Goal: Information Seeking & Learning: Learn about a topic

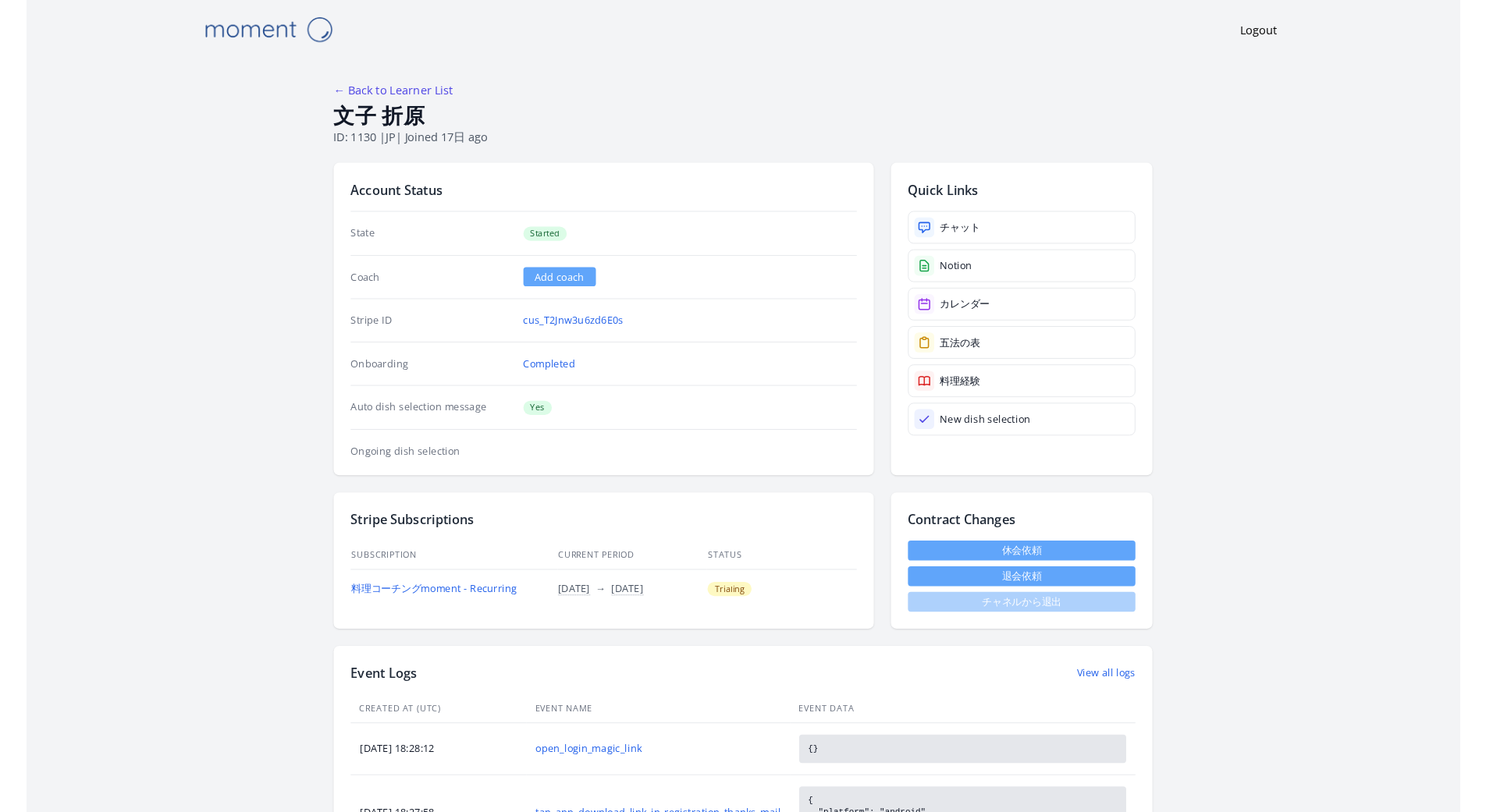
scroll to position [987, 0]
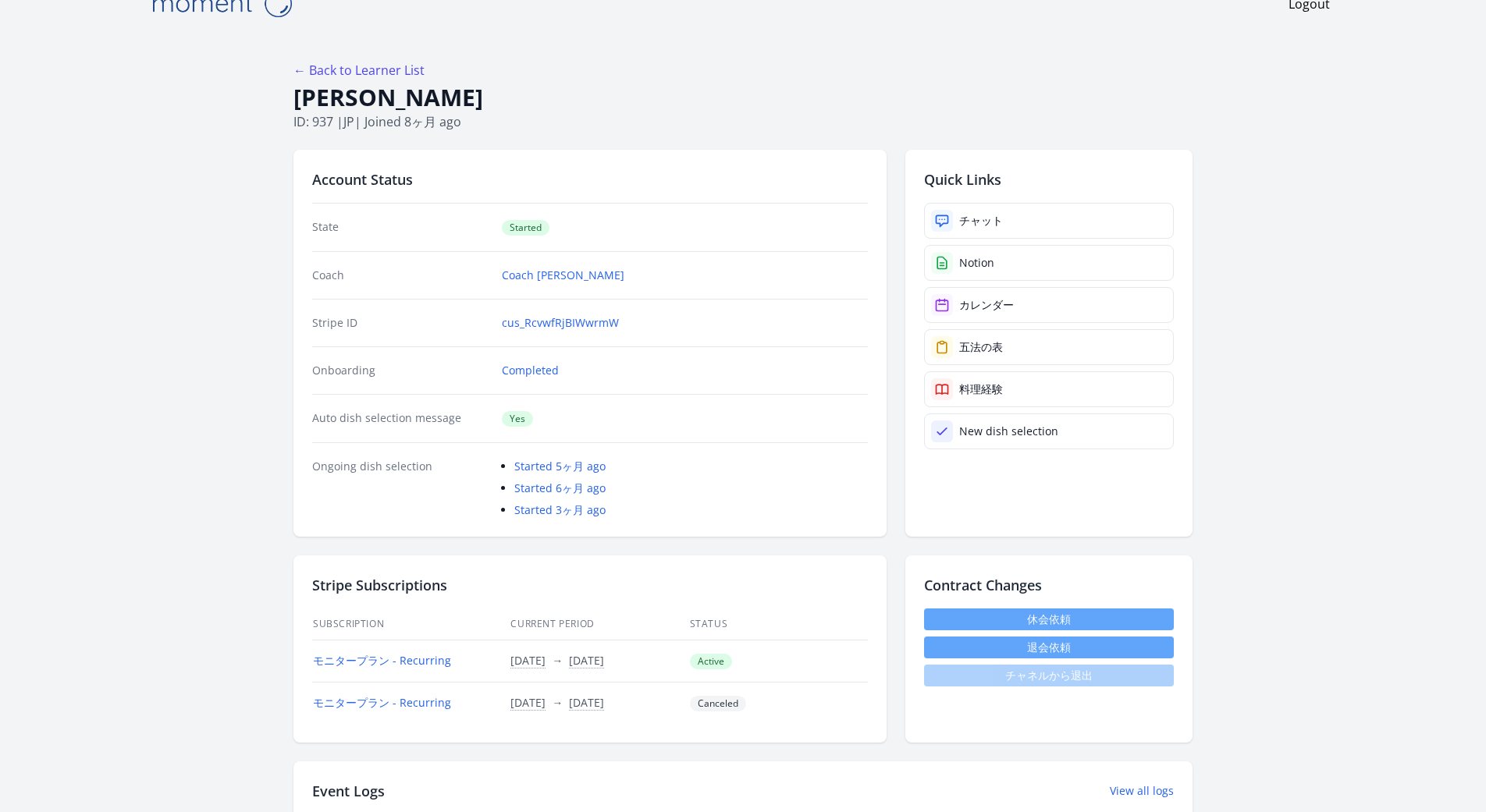
scroll to position [38, 0]
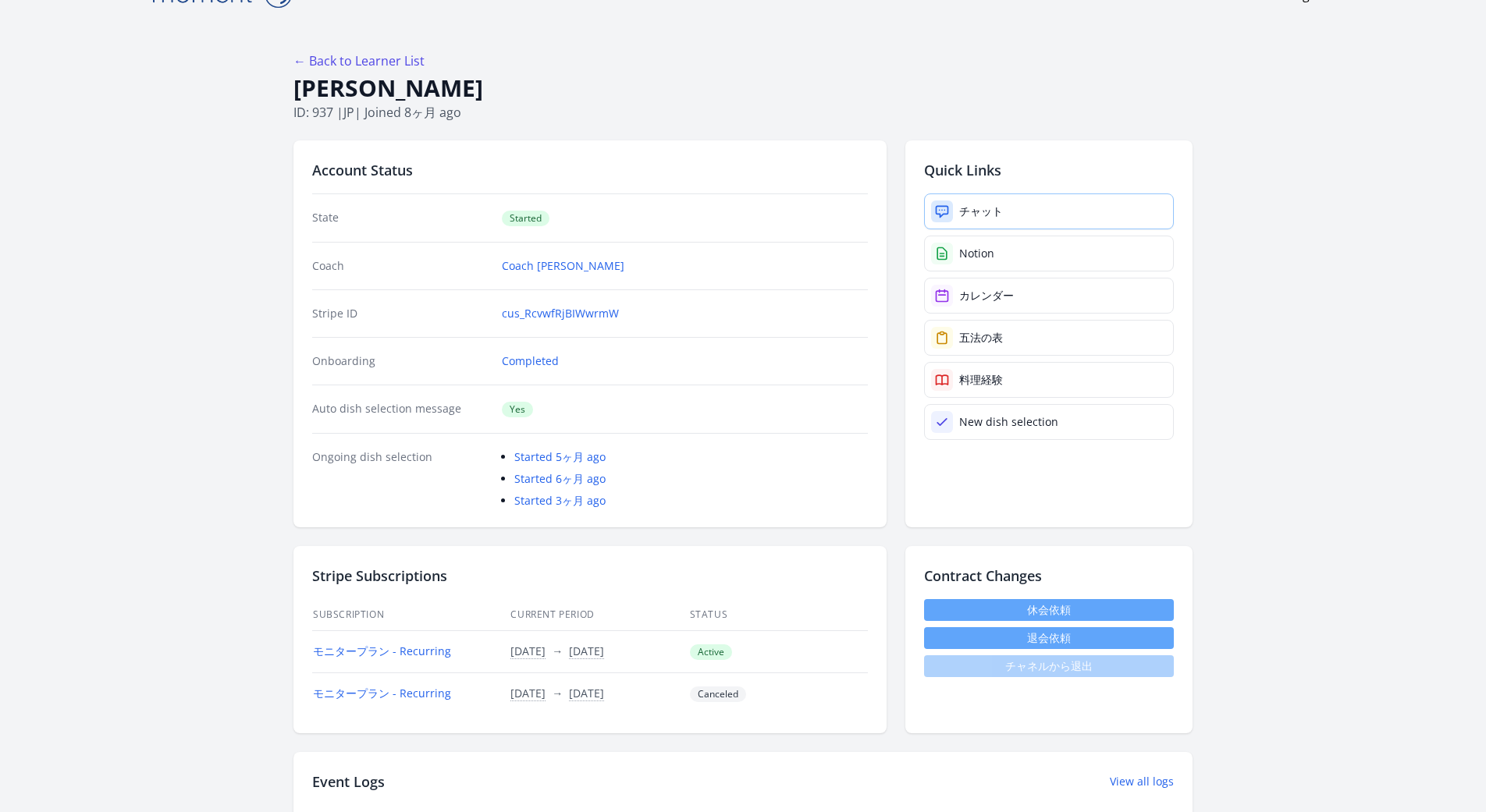
click at [969, 211] on div "チャット" at bounding box center [980, 211] width 44 height 16
click at [1053, 208] on link "チャット" at bounding box center [1049, 212] width 250 height 36
click at [1343, 361] on body "Logout ← Back to Learner List Yuto Nishiumi ID: 937 | jp | Joined 8ヶ月 ago Accou…" at bounding box center [743, 368] width 1486 height 812
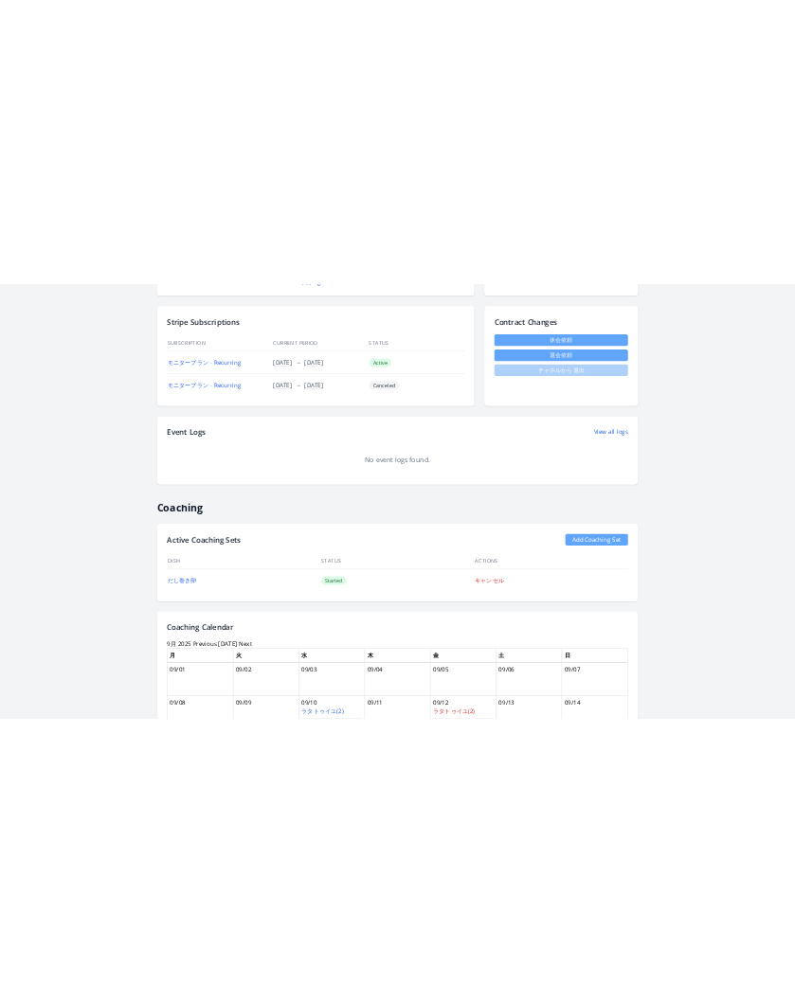
scroll to position [0, 0]
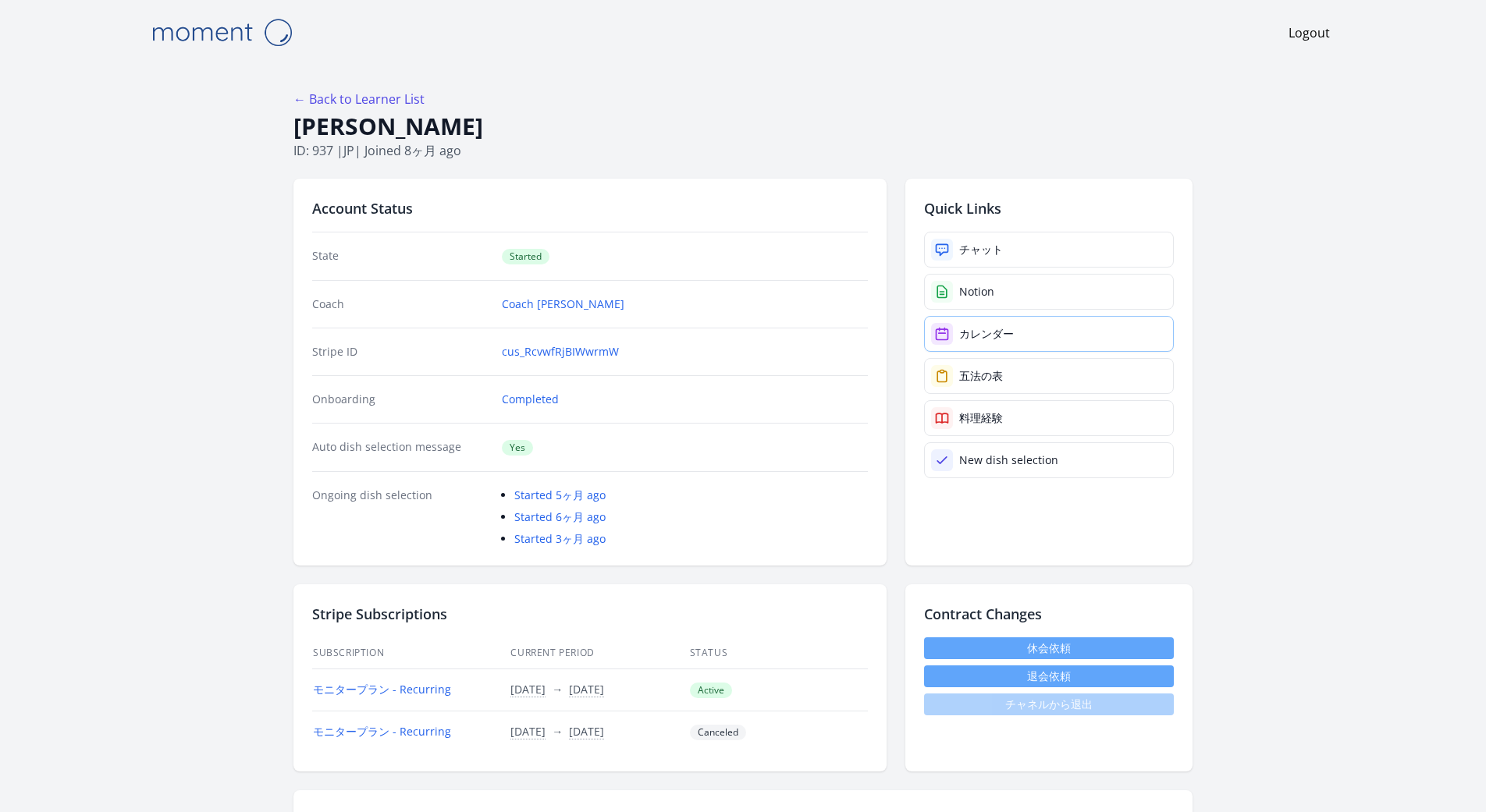
click at [998, 331] on div "カレンダー" at bounding box center [986, 334] width 54 height 16
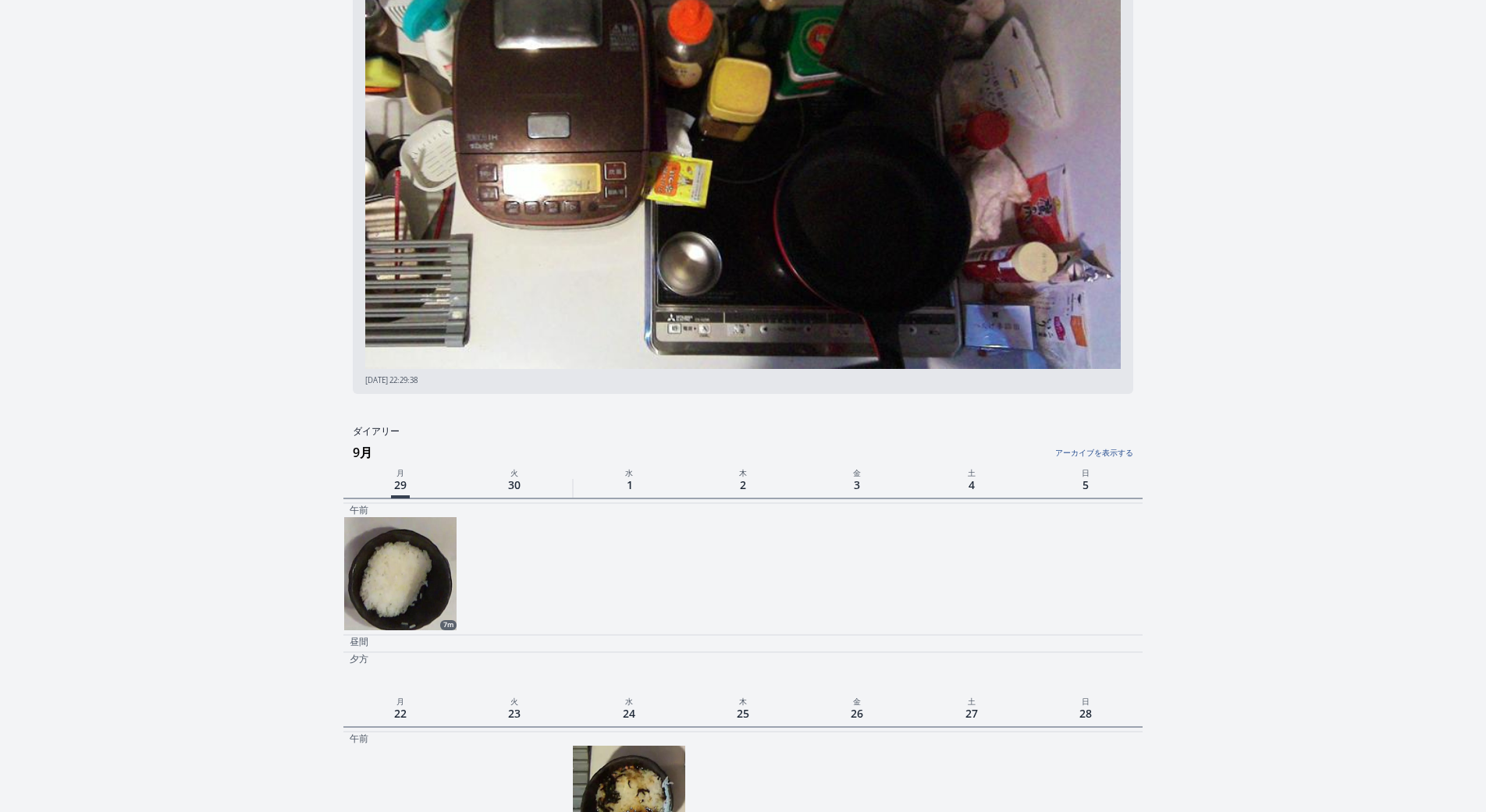
scroll to position [134, 0]
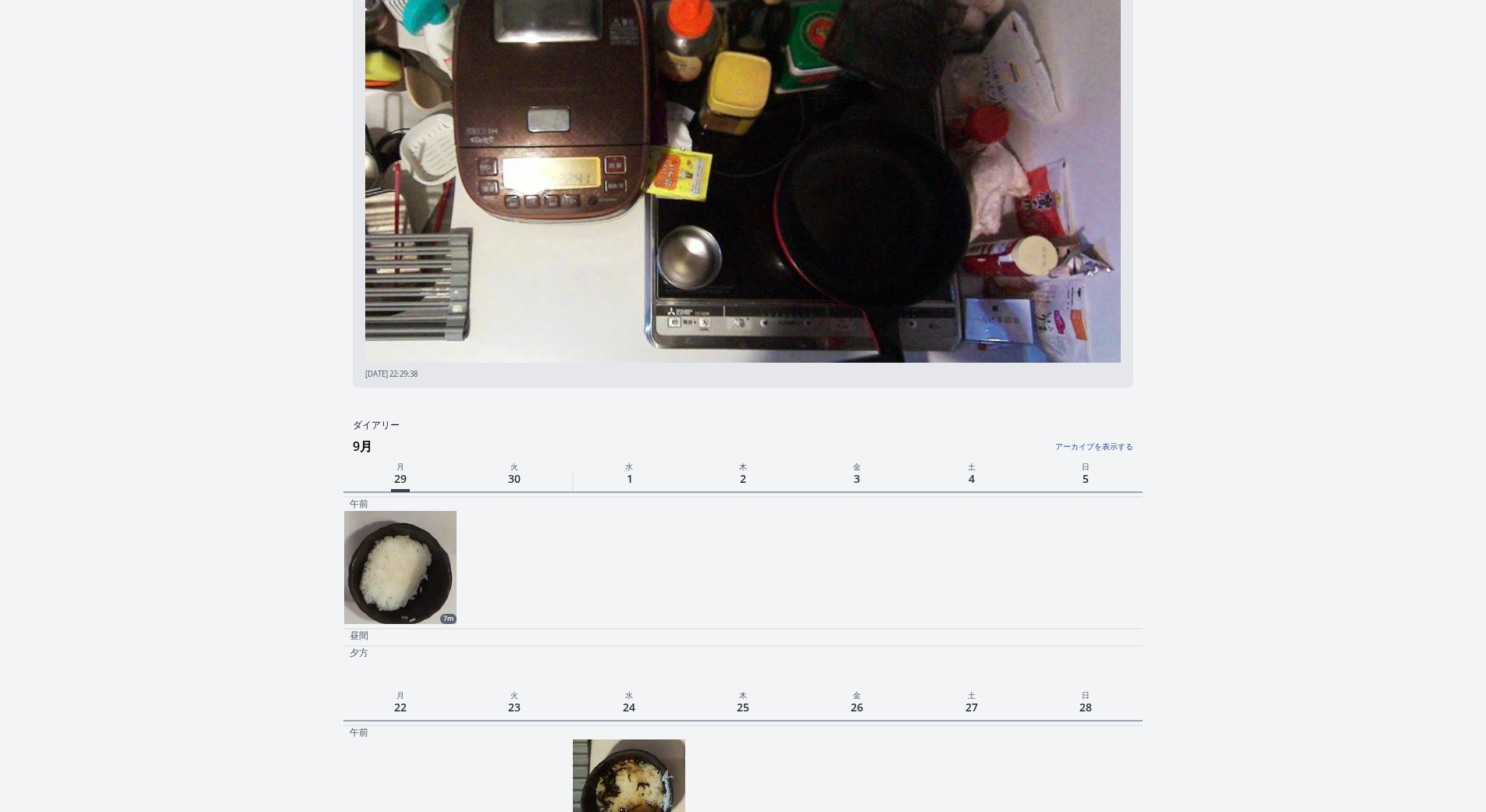
click at [1072, 445] on link "アーカイブを表示する" at bounding box center [999, 442] width 266 height 21
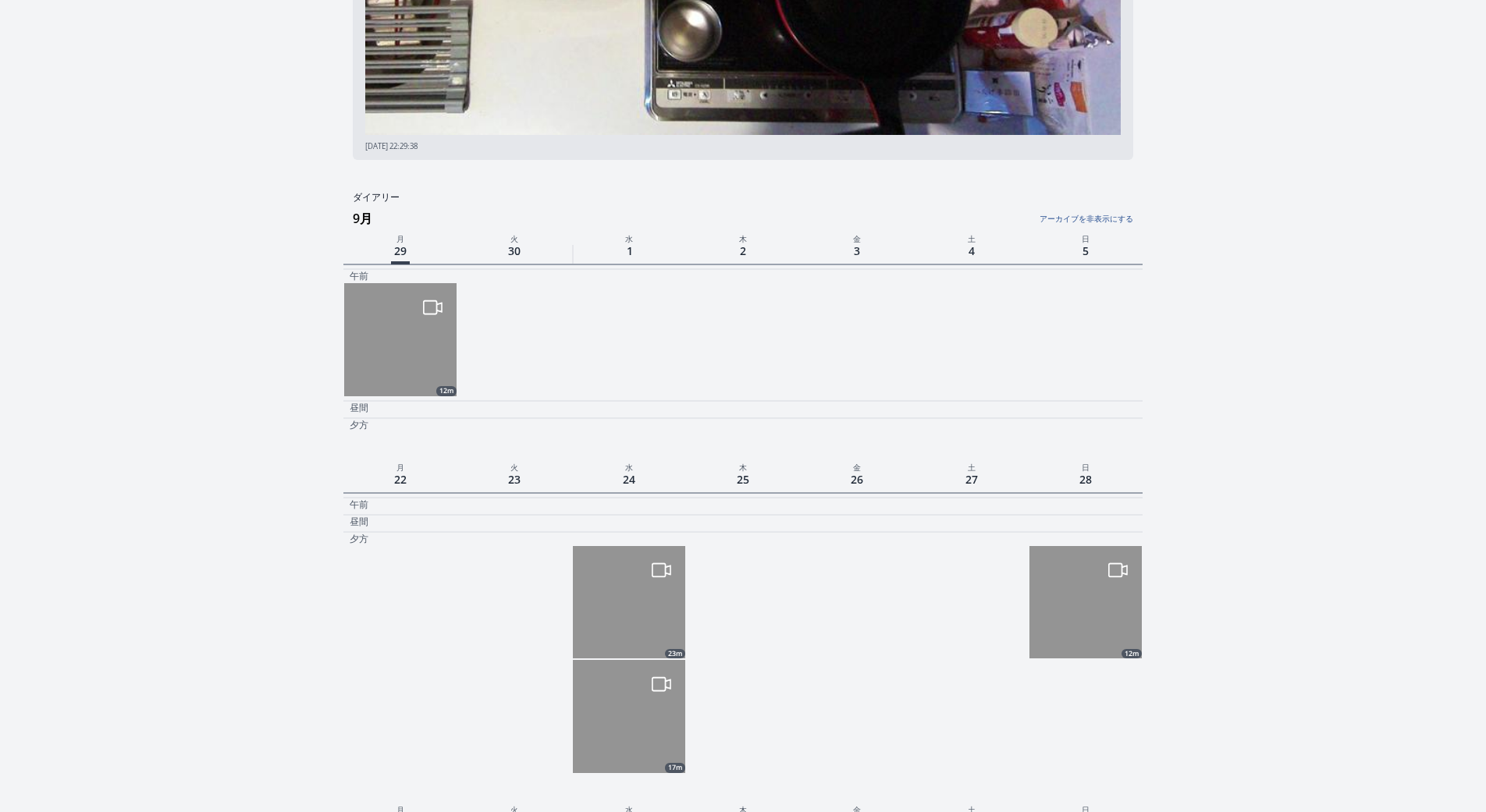
scroll to position [419, 0]
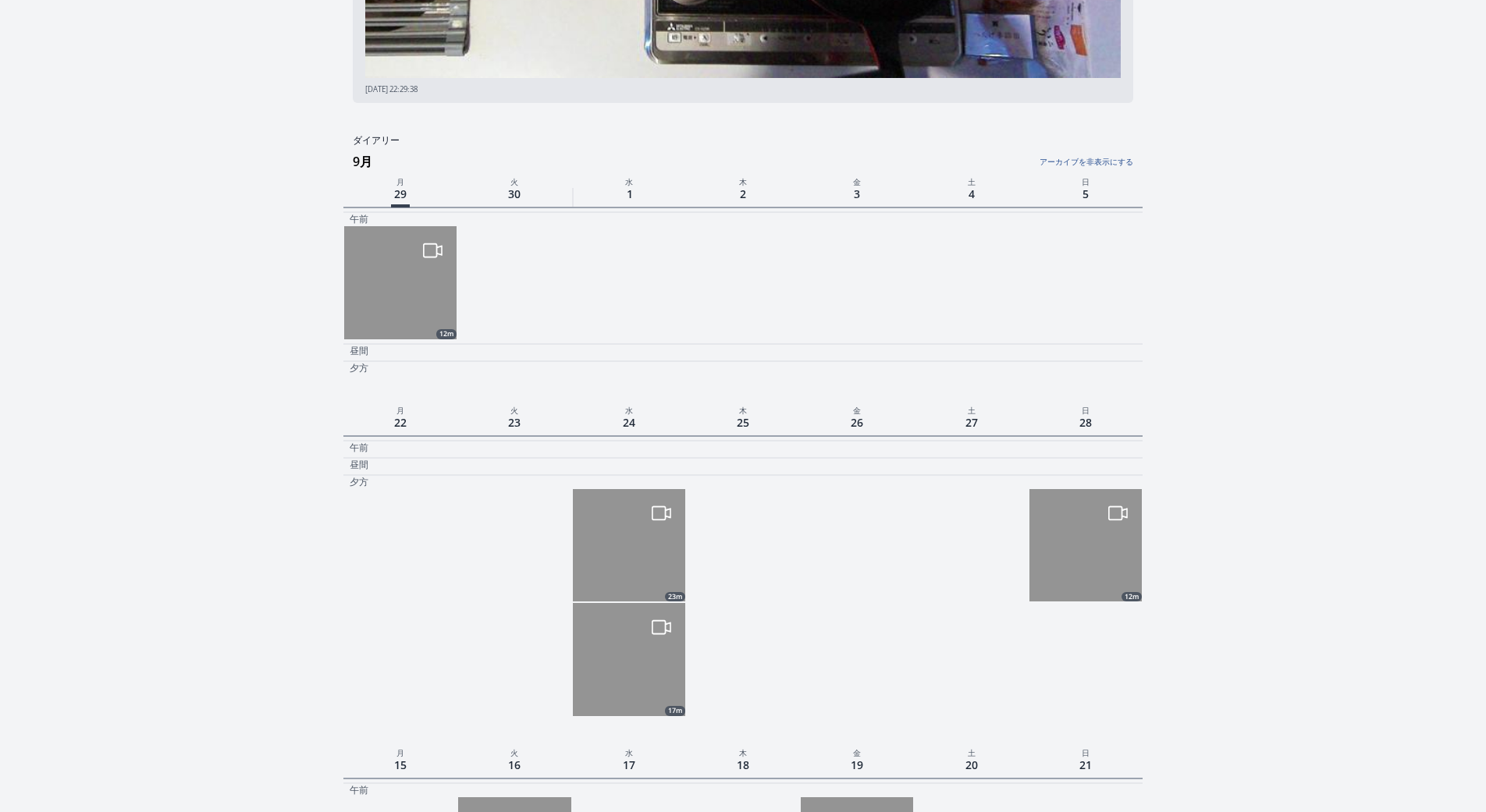
click at [1088, 565] on img at bounding box center [1085, 545] width 112 height 112
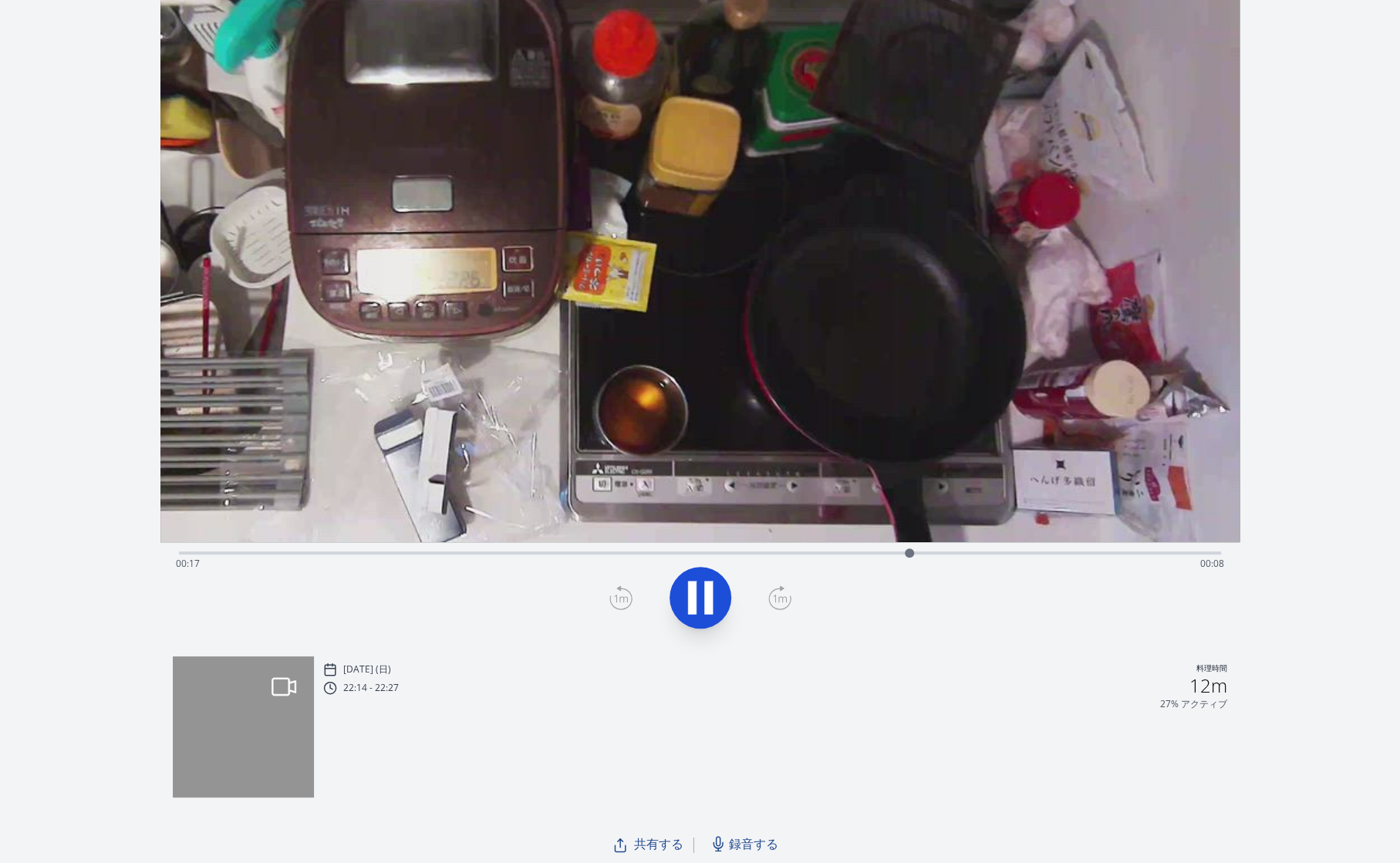
scroll to position [96, 0]
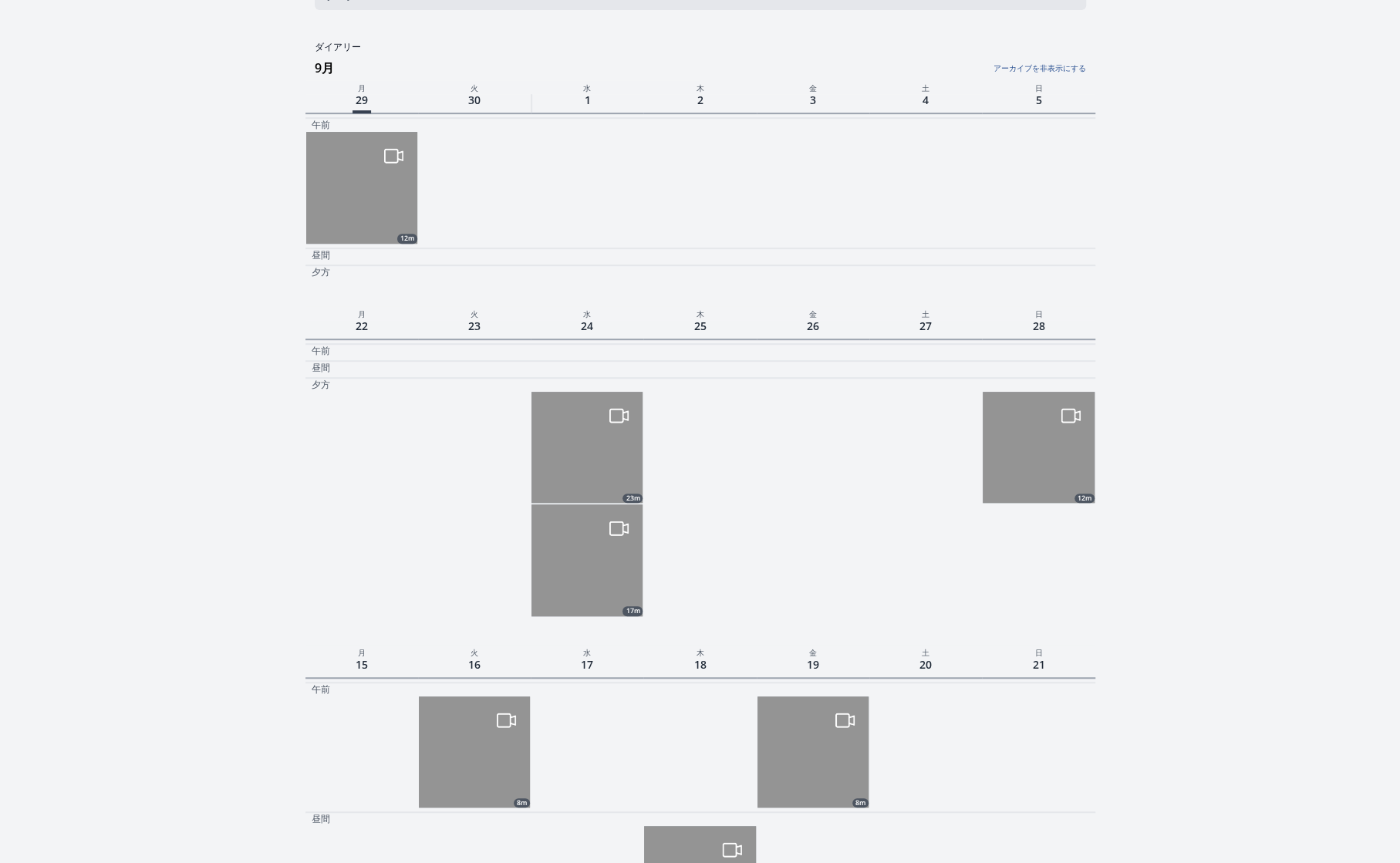
scroll to position [519, 0]
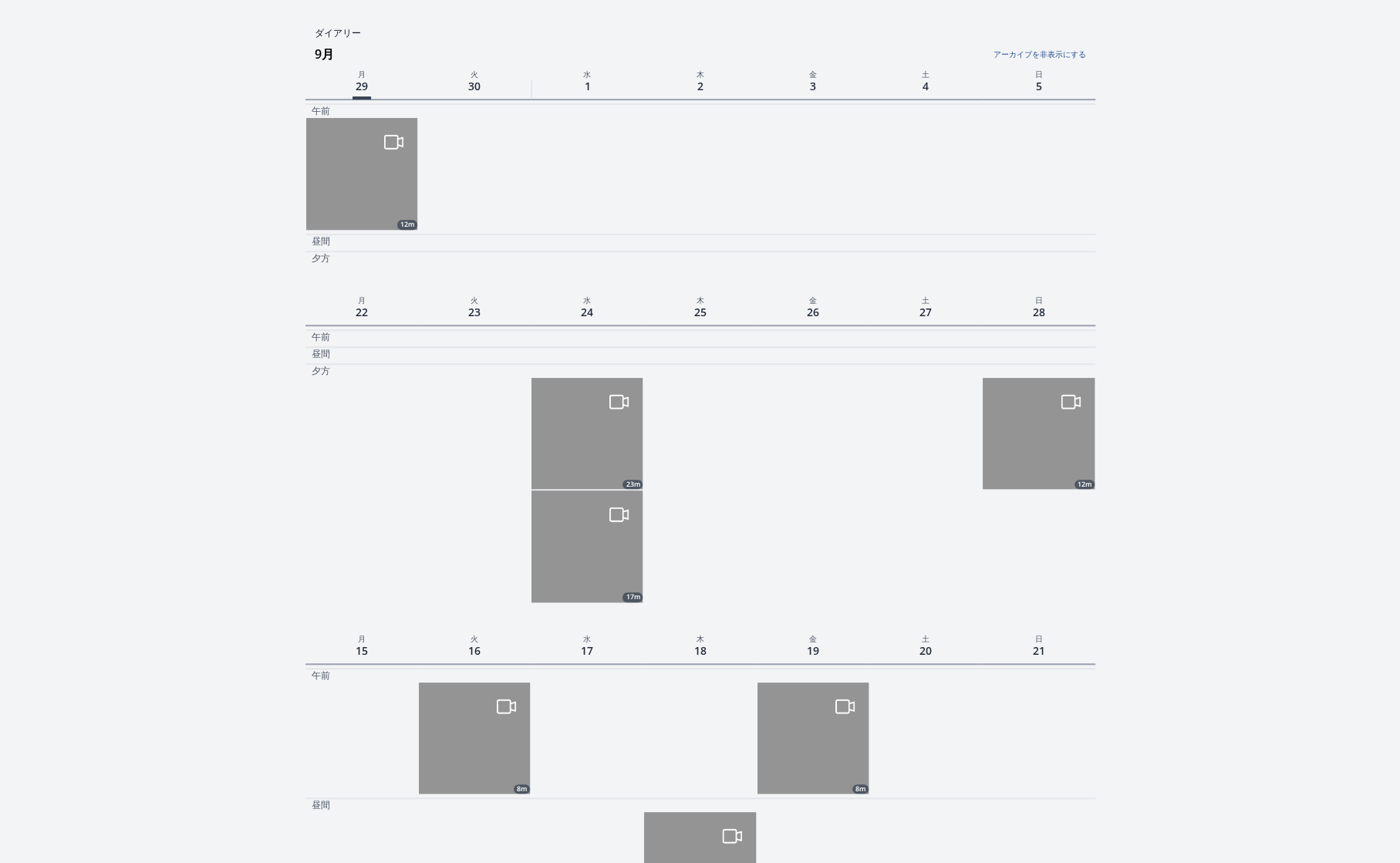
click at [583, 449] on img at bounding box center [587, 433] width 111 height 111
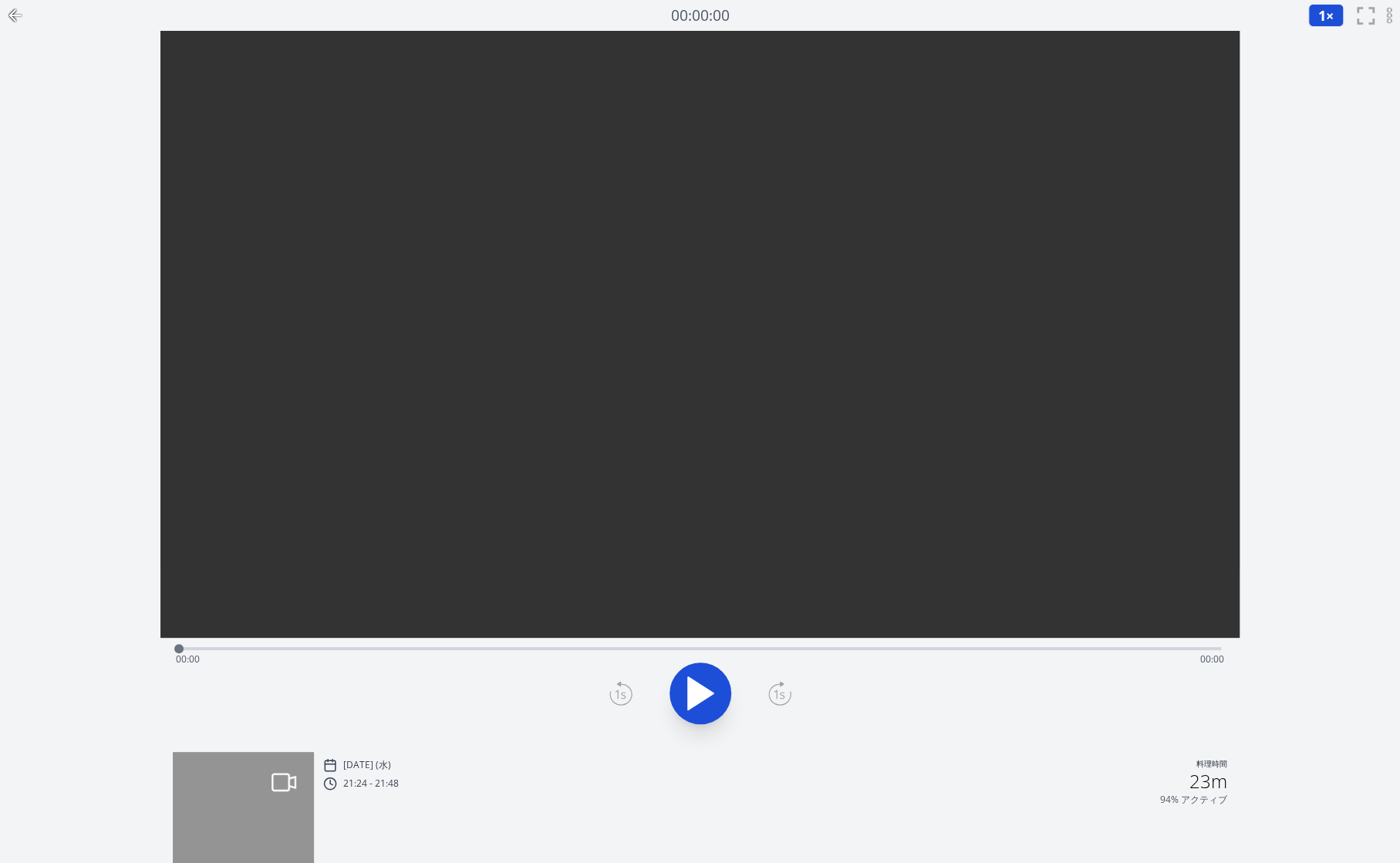
scroll to position [96, 0]
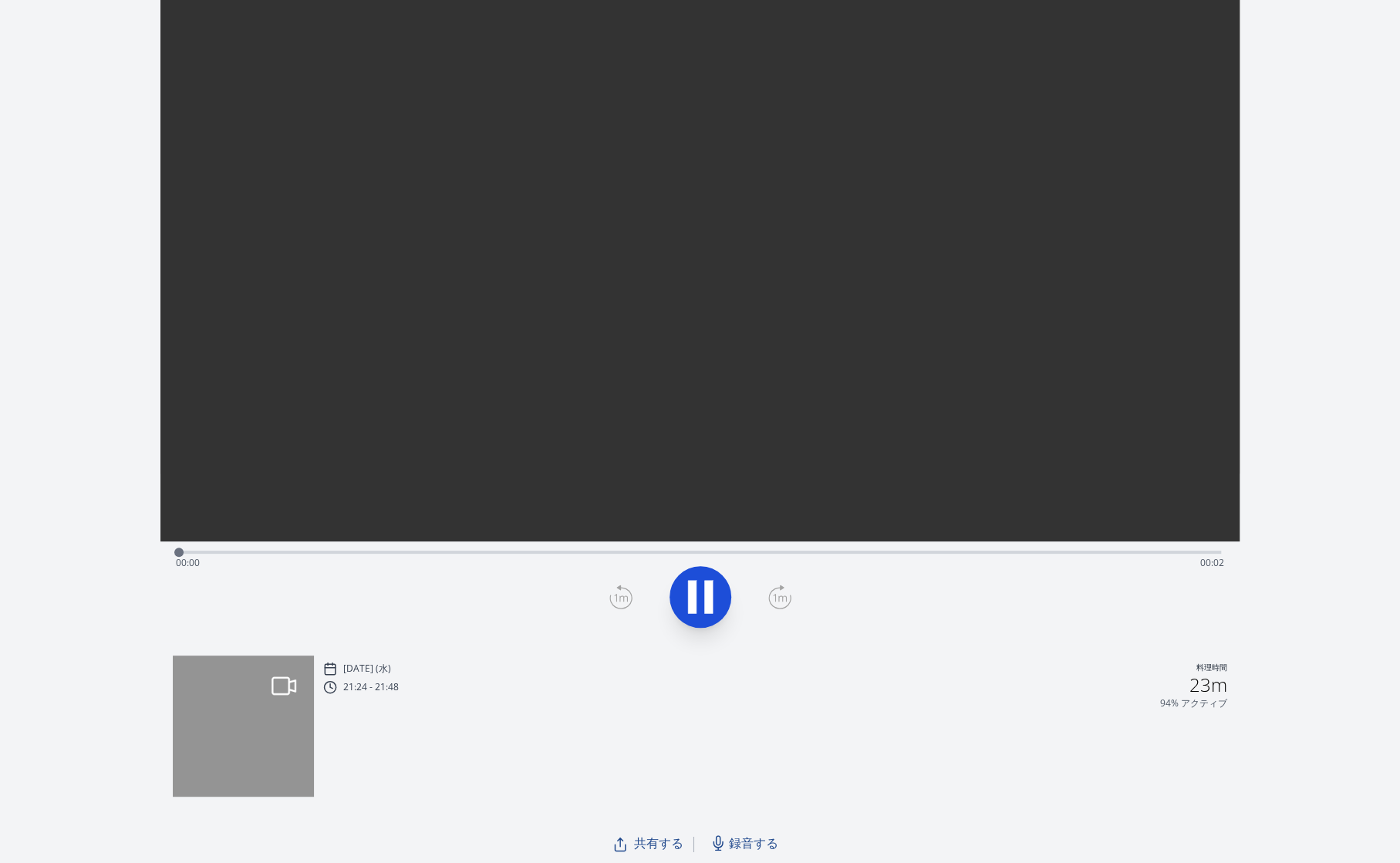
click at [239, 550] on div "Time elapsed: 00:00 Time remaining: 00:02" at bounding box center [700, 563] width 1048 height 24
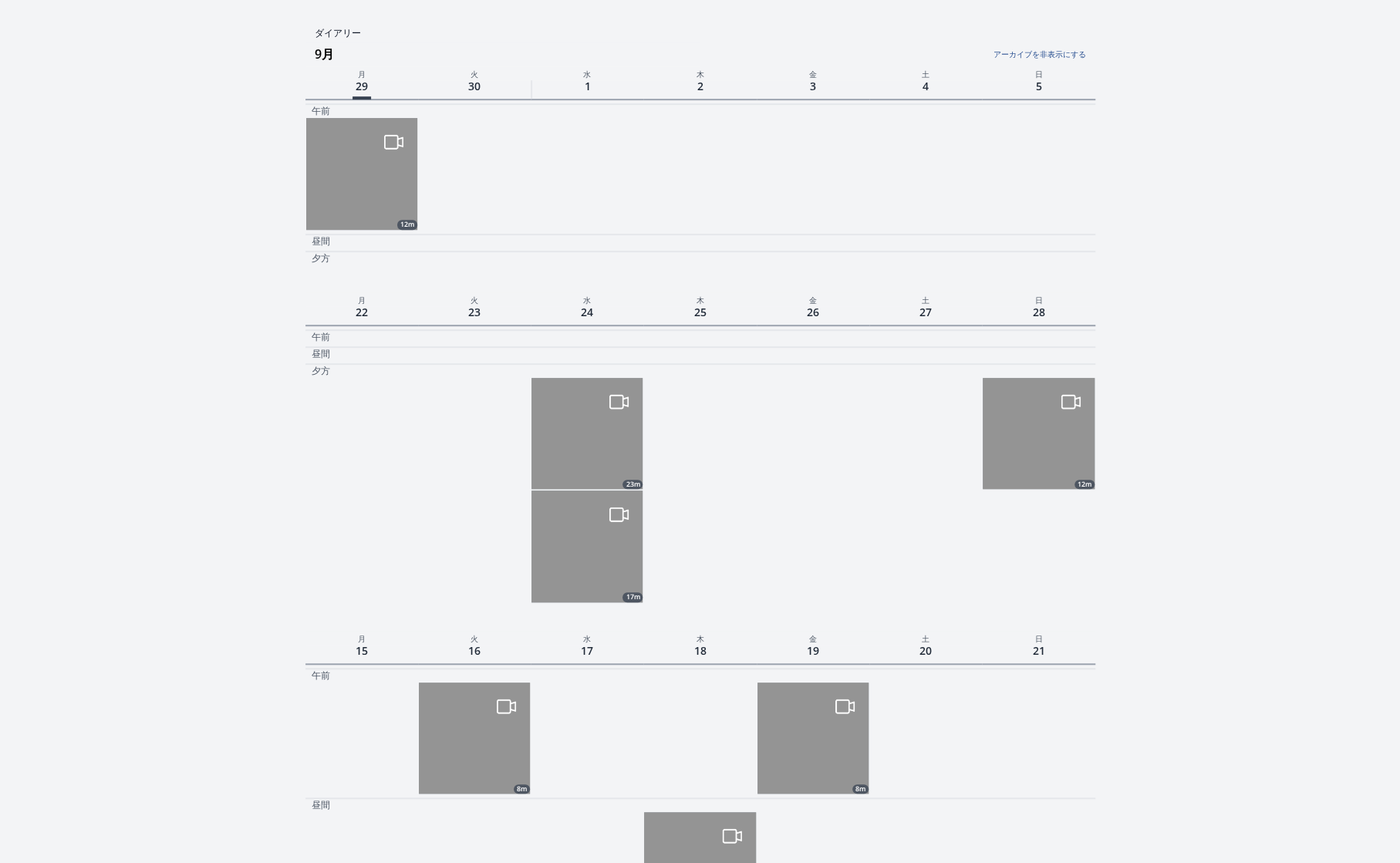
click at [568, 561] on img at bounding box center [587, 545] width 111 height 111
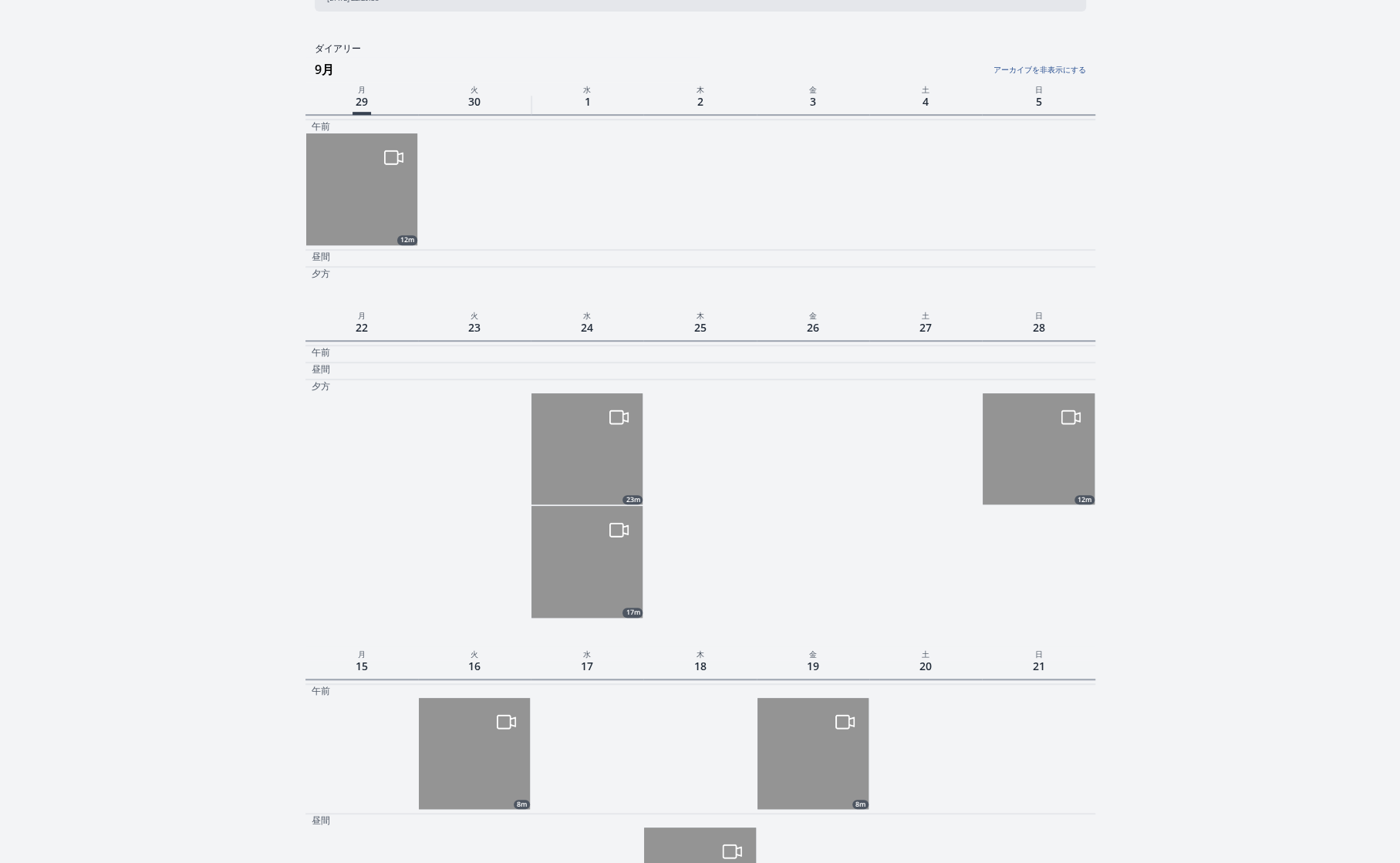
scroll to position [497, 0]
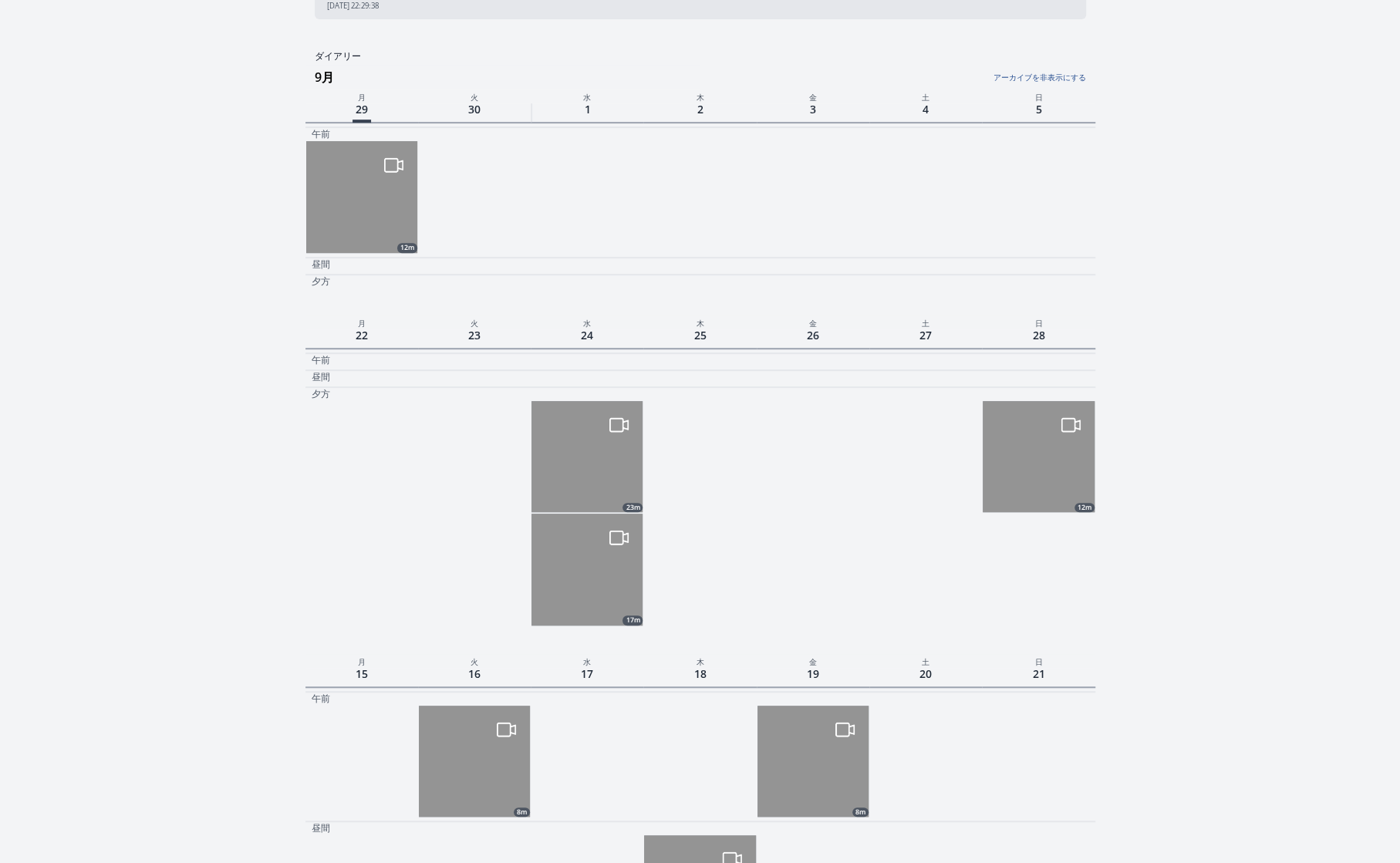
click at [580, 449] on img at bounding box center [587, 457] width 111 height 111
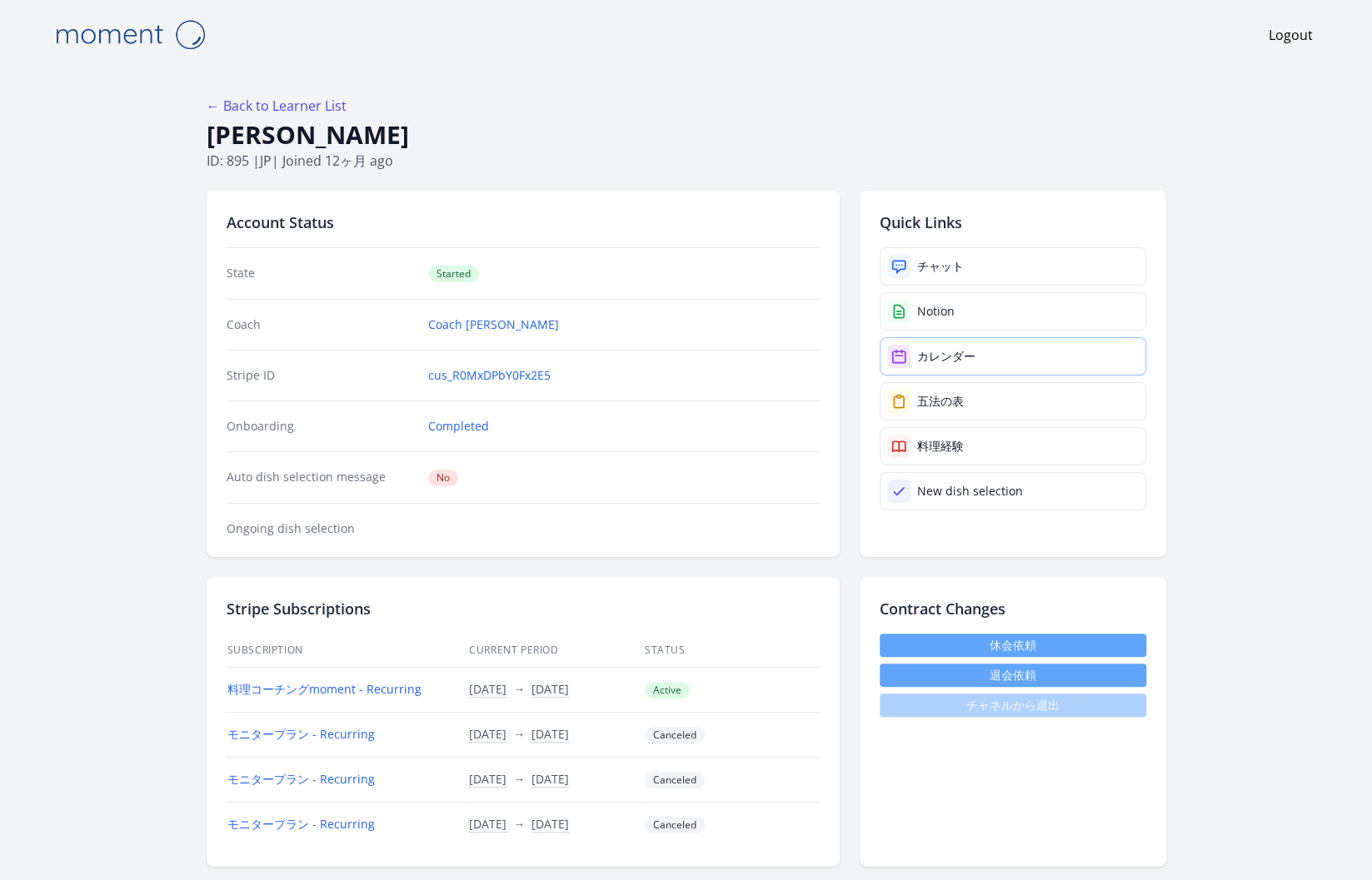
click at [993, 347] on link "カレンダー" at bounding box center [1012, 357] width 266 height 39
click at [996, 262] on link "チャット" at bounding box center [1012, 266] width 266 height 39
click at [987, 355] on link "カレンダー" at bounding box center [1012, 357] width 266 height 39
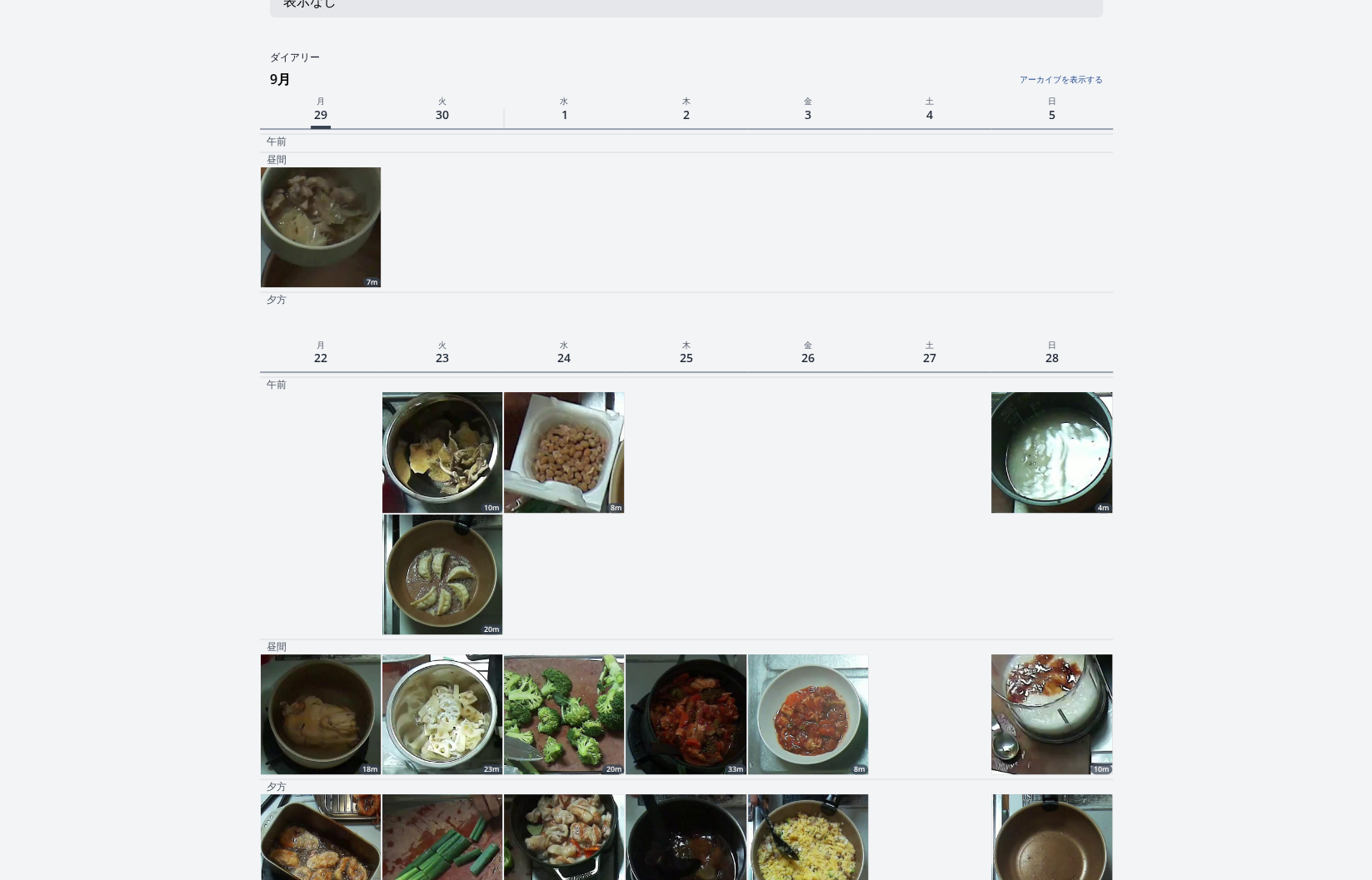
scroll to position [97, 0]
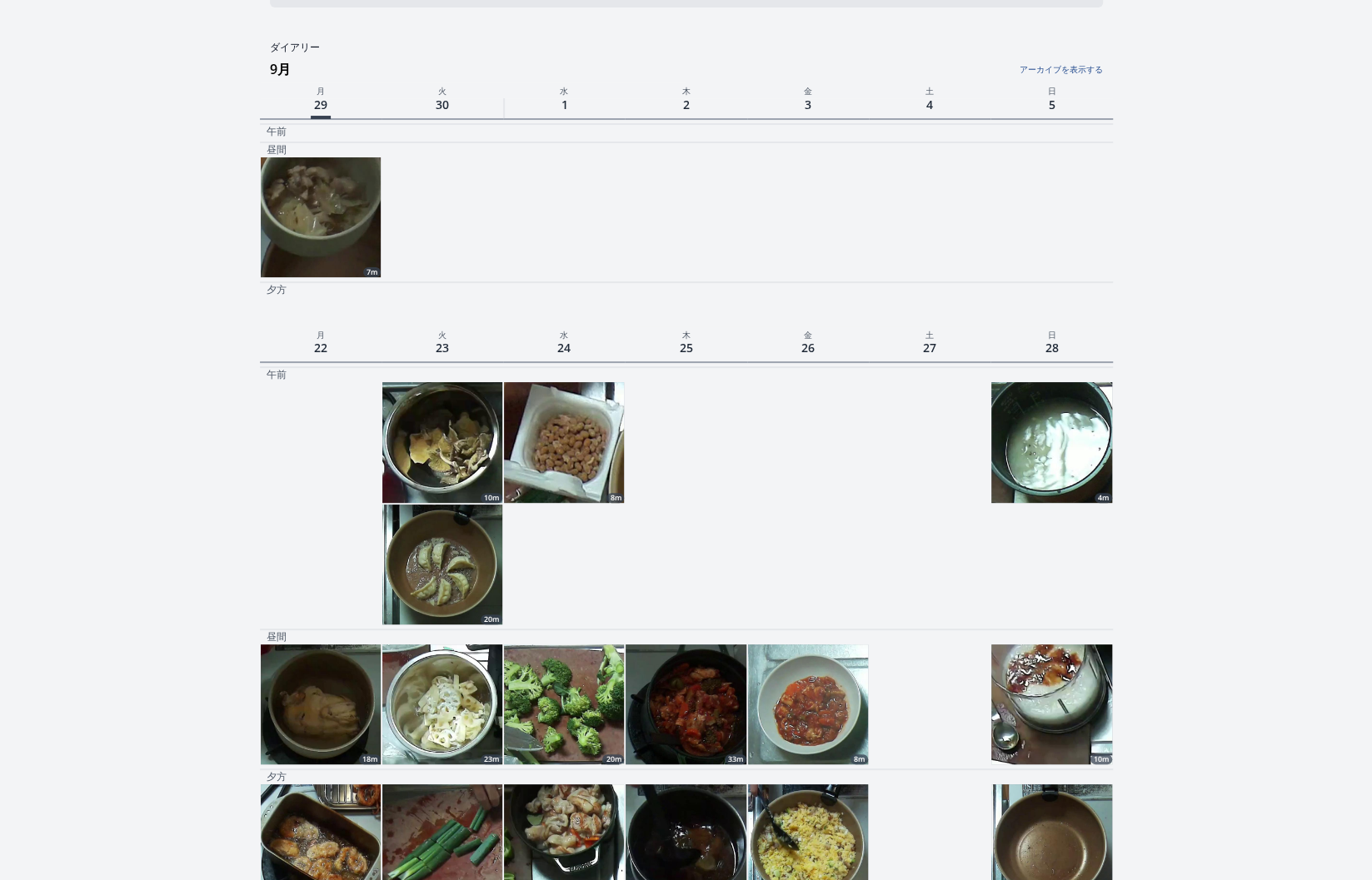
click at [1054, 69] on link "アーカイブを表示する" at bounding box center [960, 65] width 284 height 22
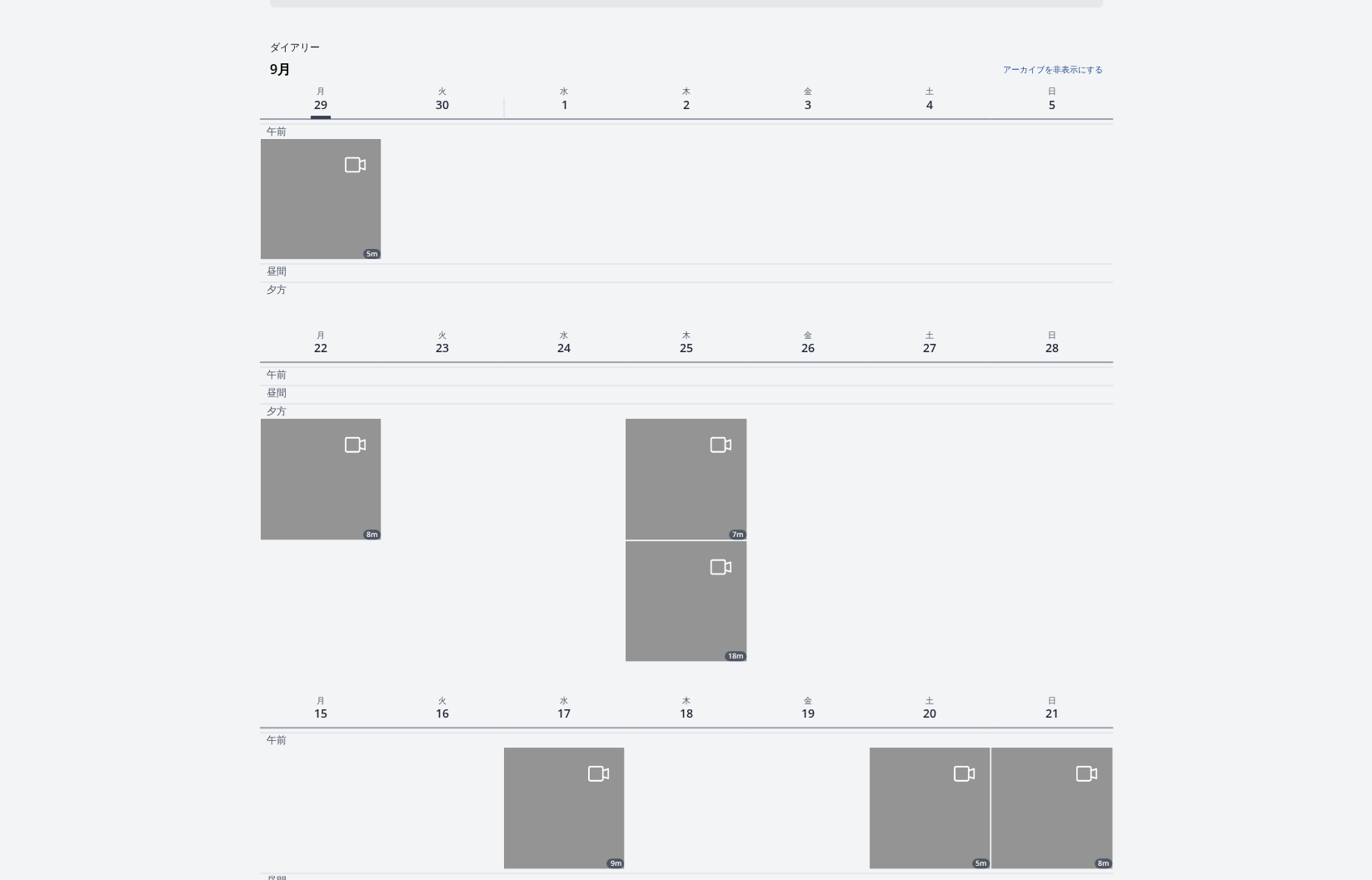
click at [679, 600] on img at bounding box center [685, 601] width 120 height 120
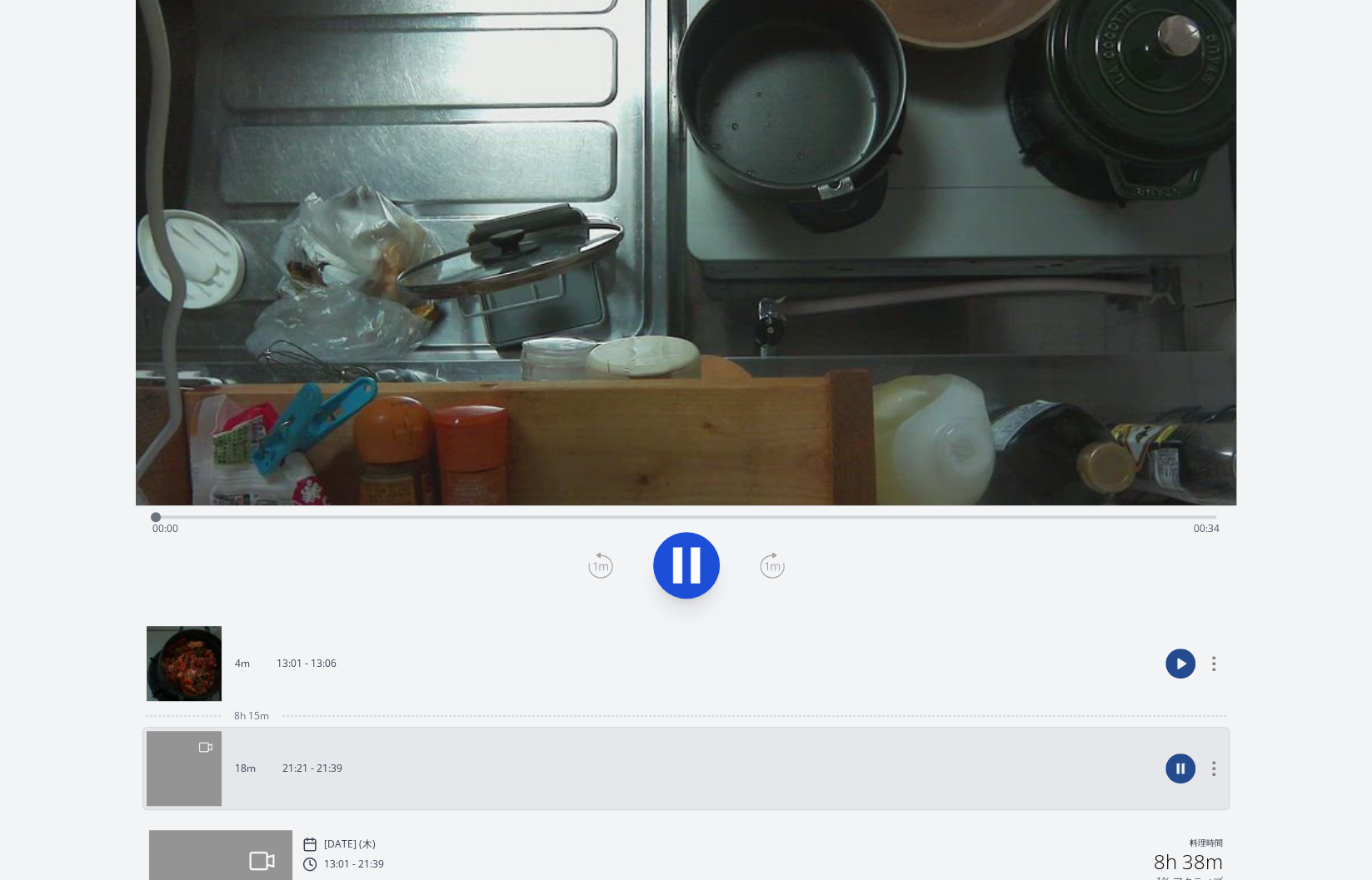
scroll to position [127, 0]
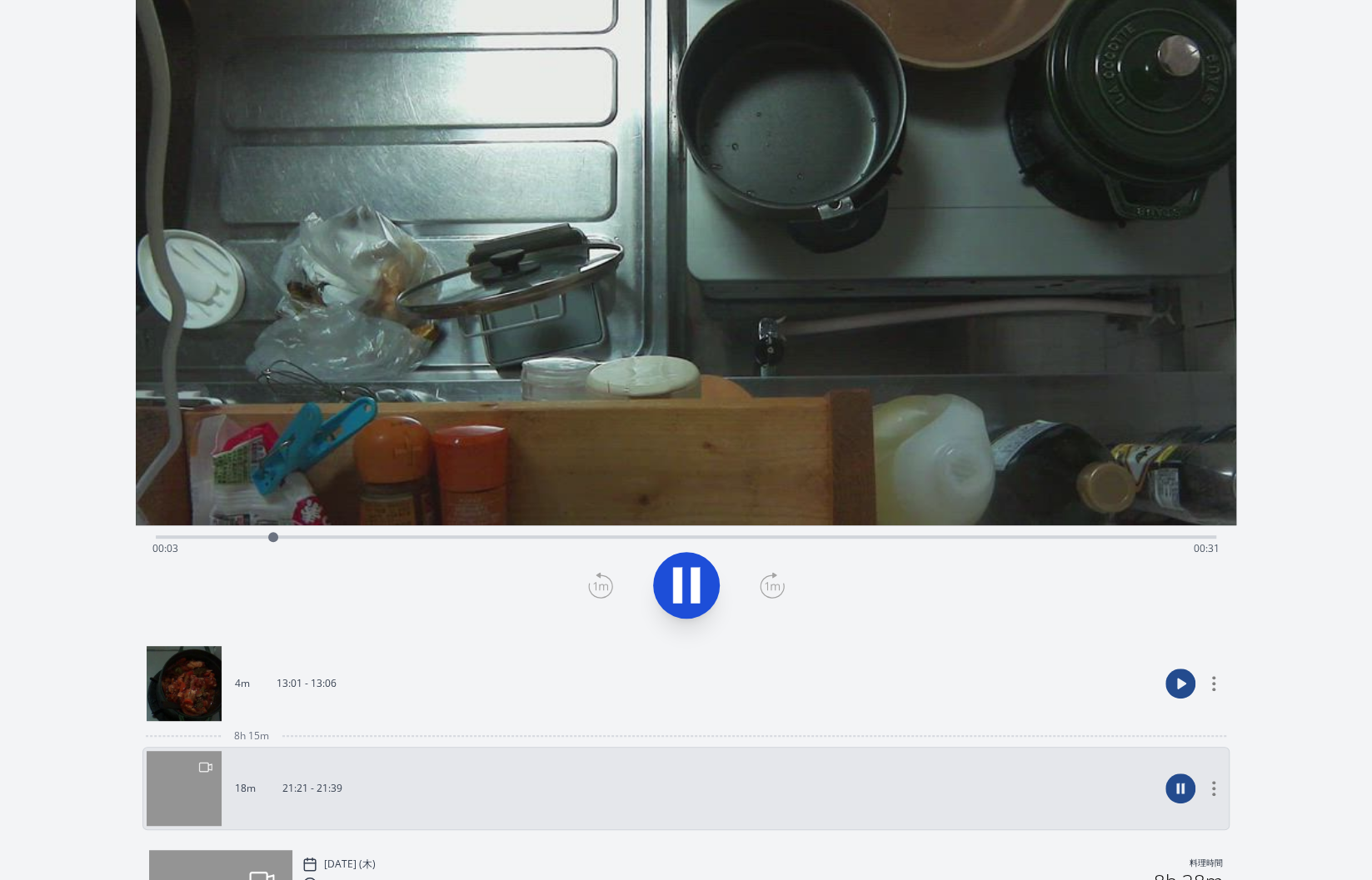
click at [682, 591] on icon at bounding box center [686, 585] width 47 height 47
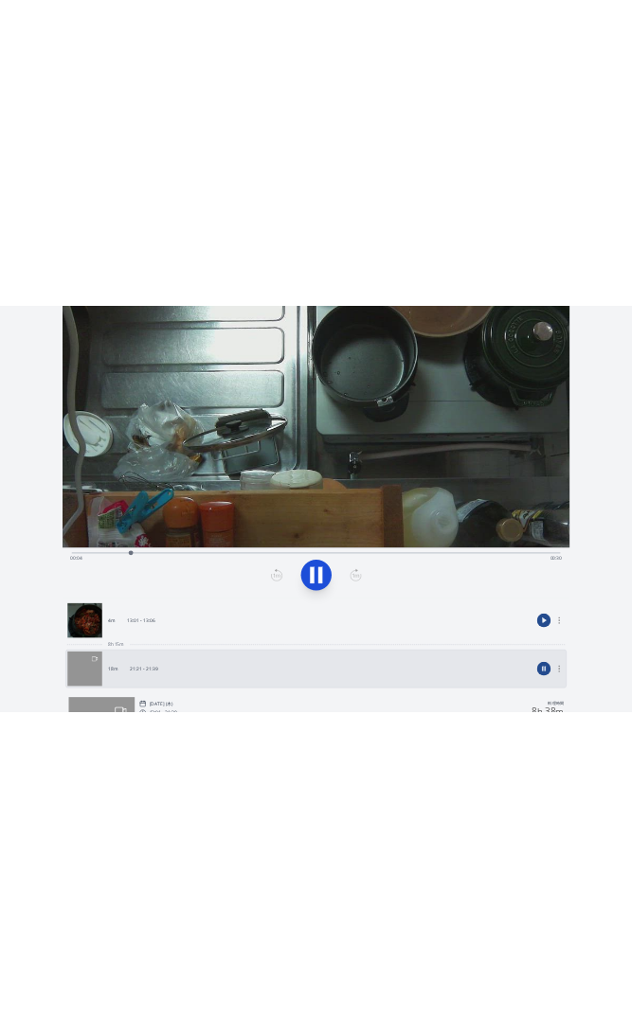
scroll to position [0, 0]
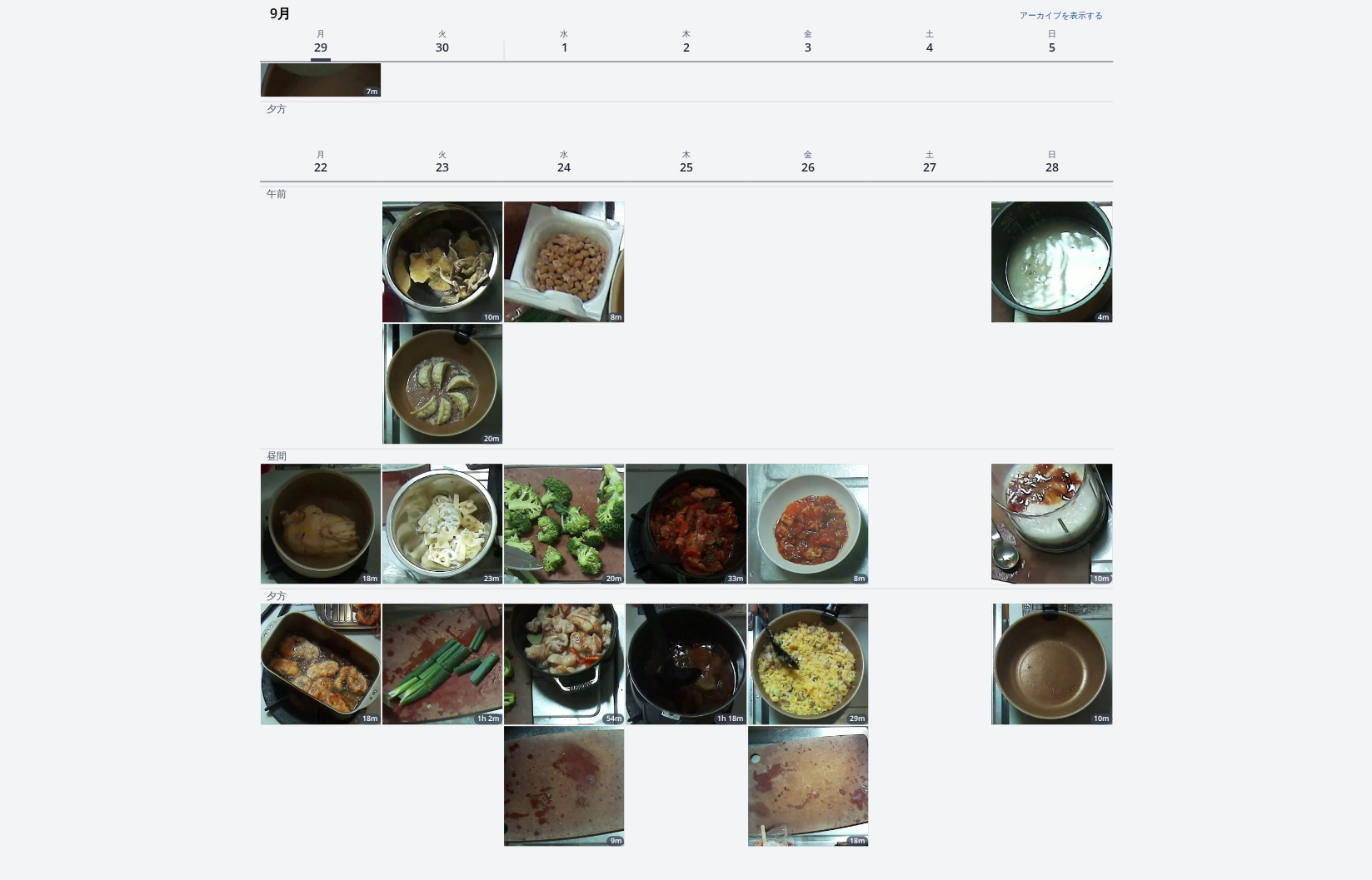
scroll to position [278, 0]
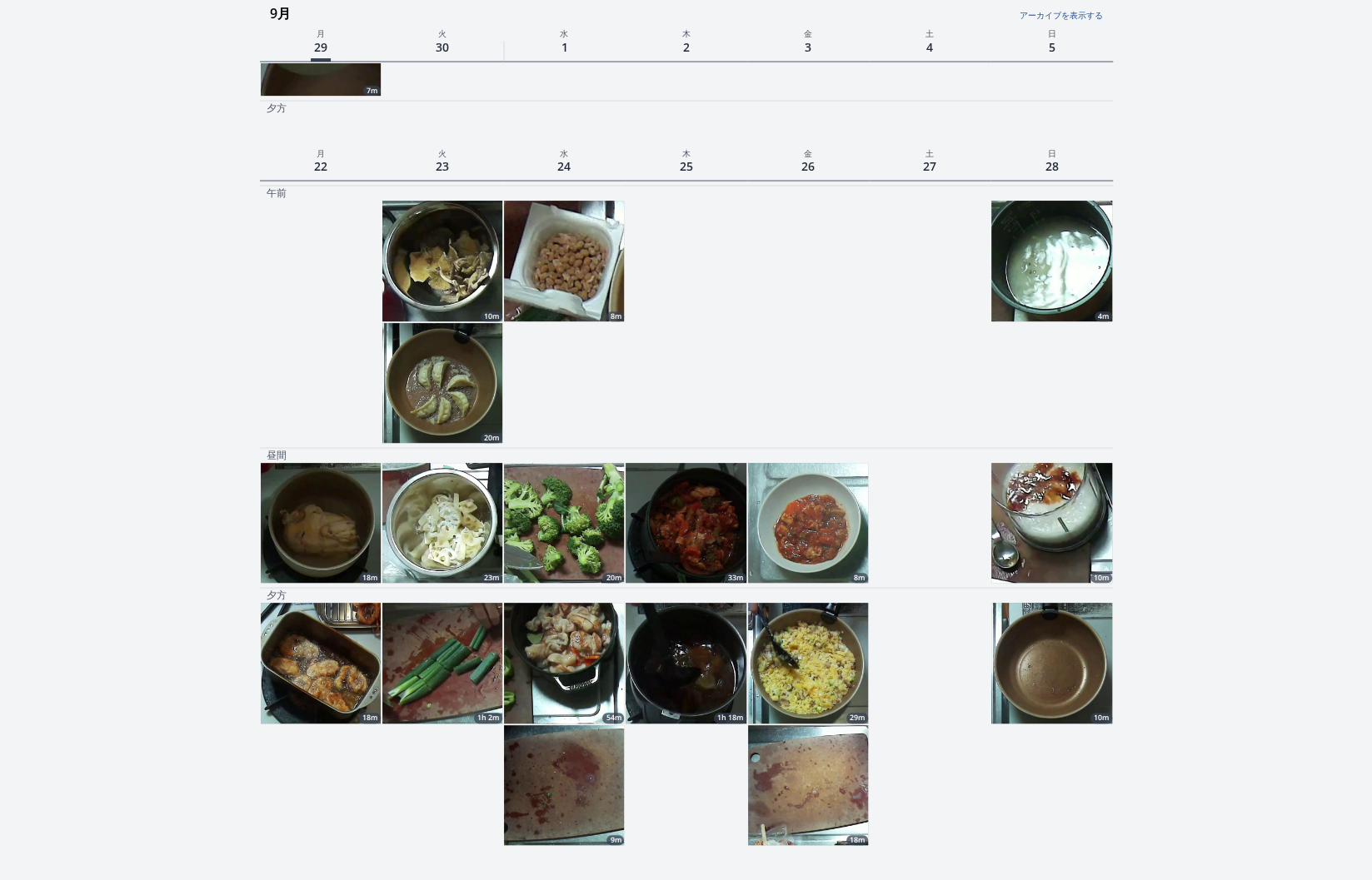
click at [695, 676] on img at bounding box center [685, 663] width 120 height 120
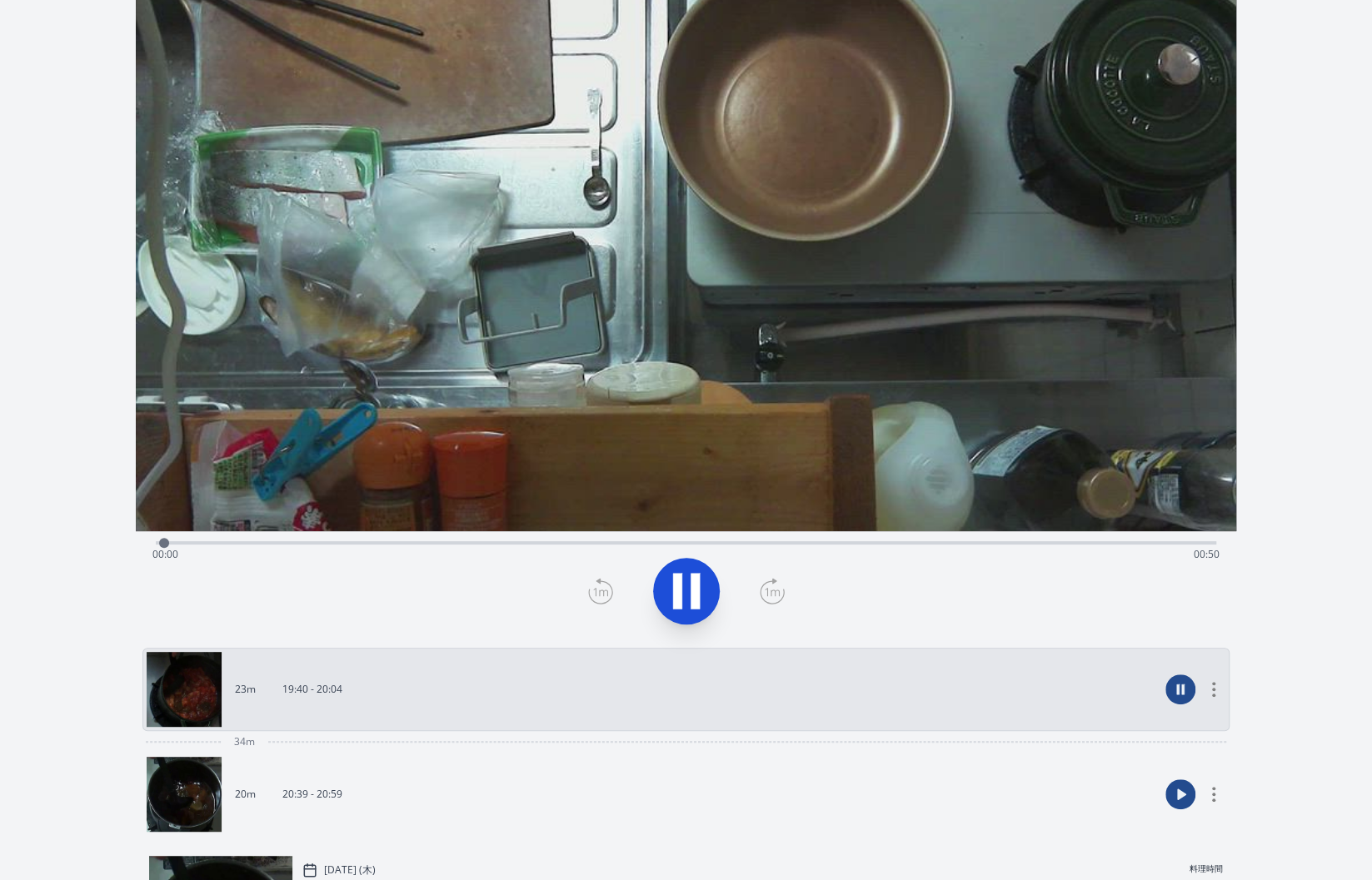
scroll to position [100, 0]
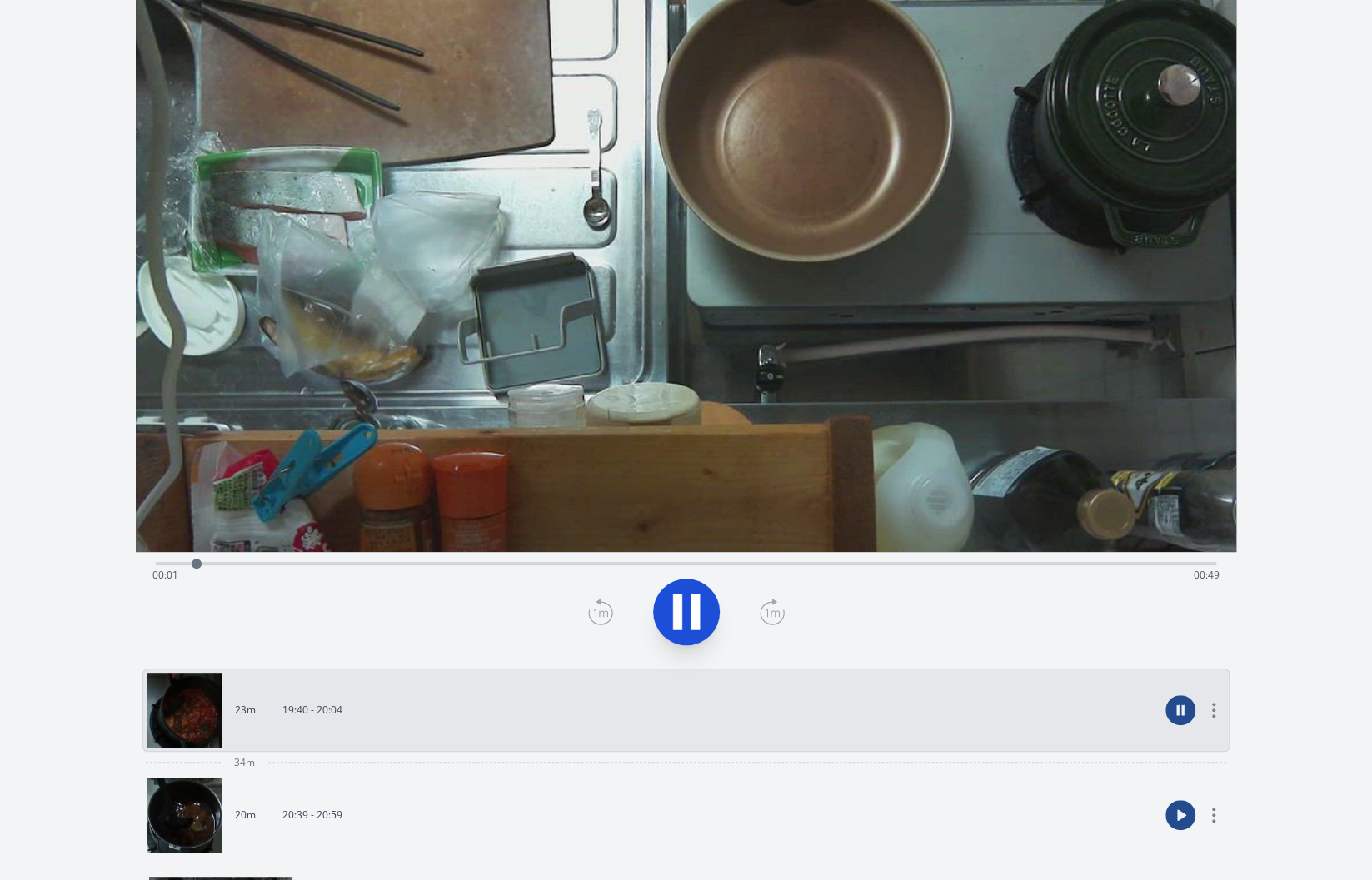
click at [681, 615] on icon at bounding box center [677, 612] width 9 height 36
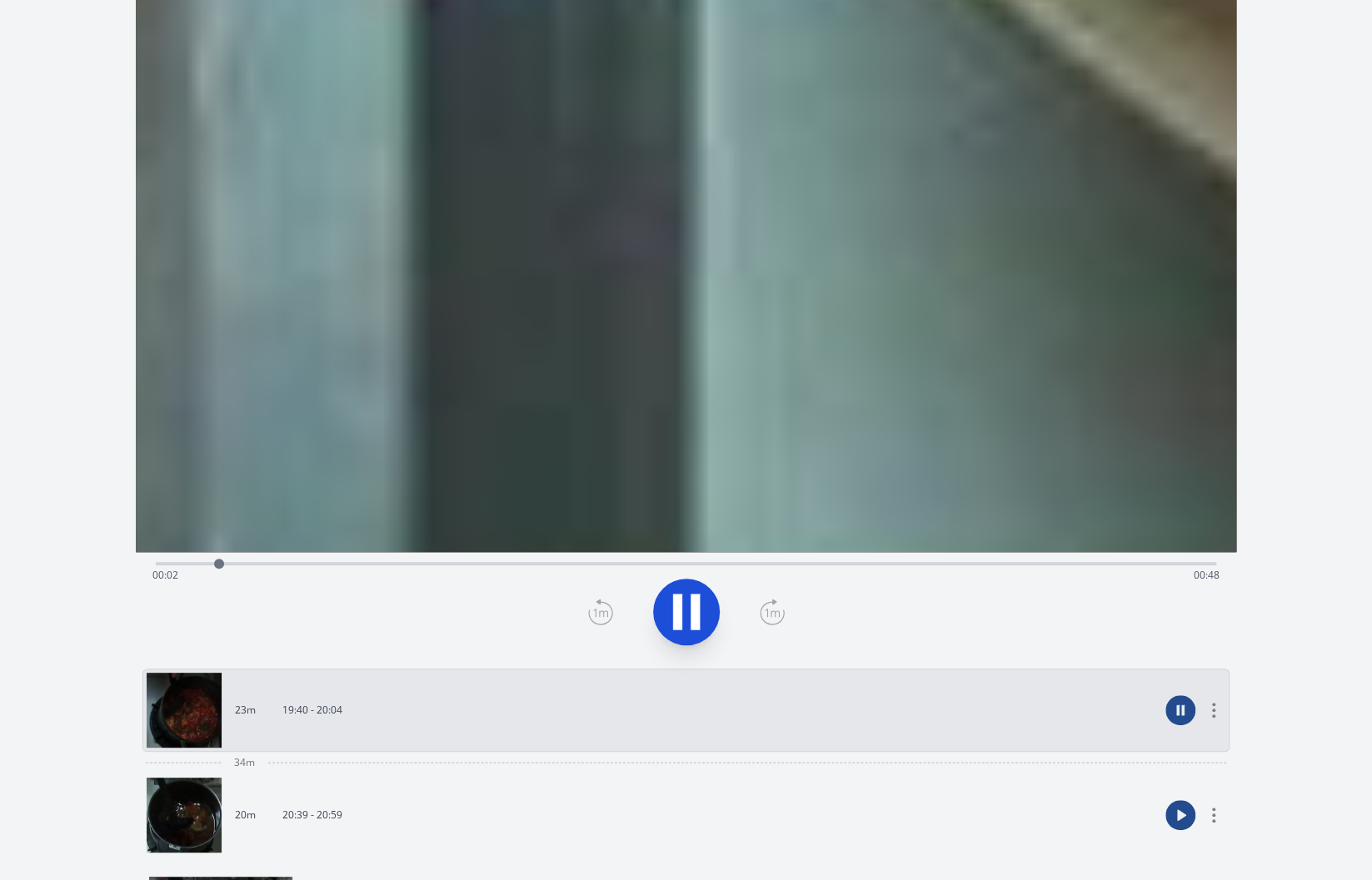
scroll to position [278, 0]
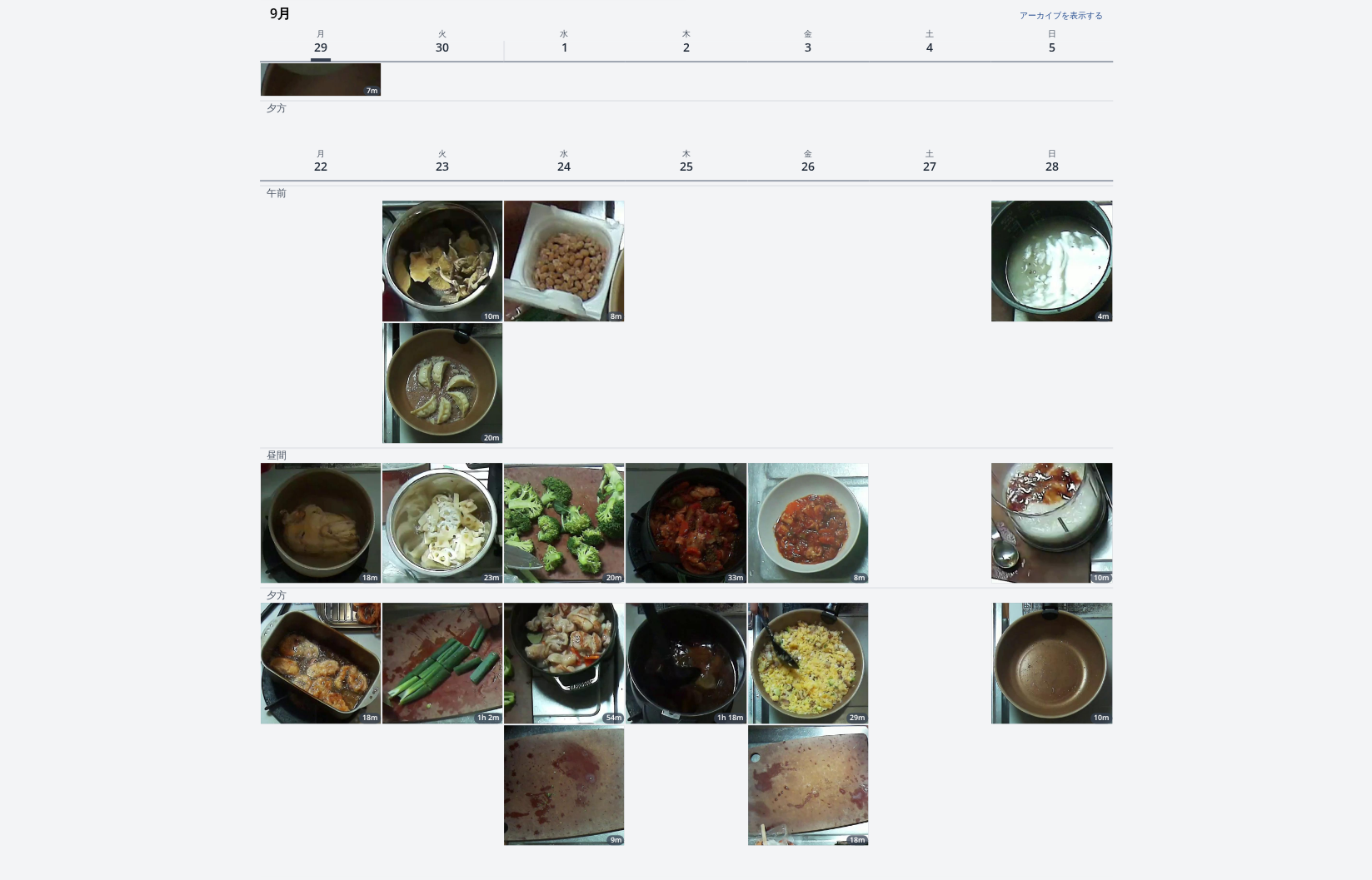
click at [1084, 18] on link "アーカイブを表示する" at bounding box center [960, 11] width 284 height 22
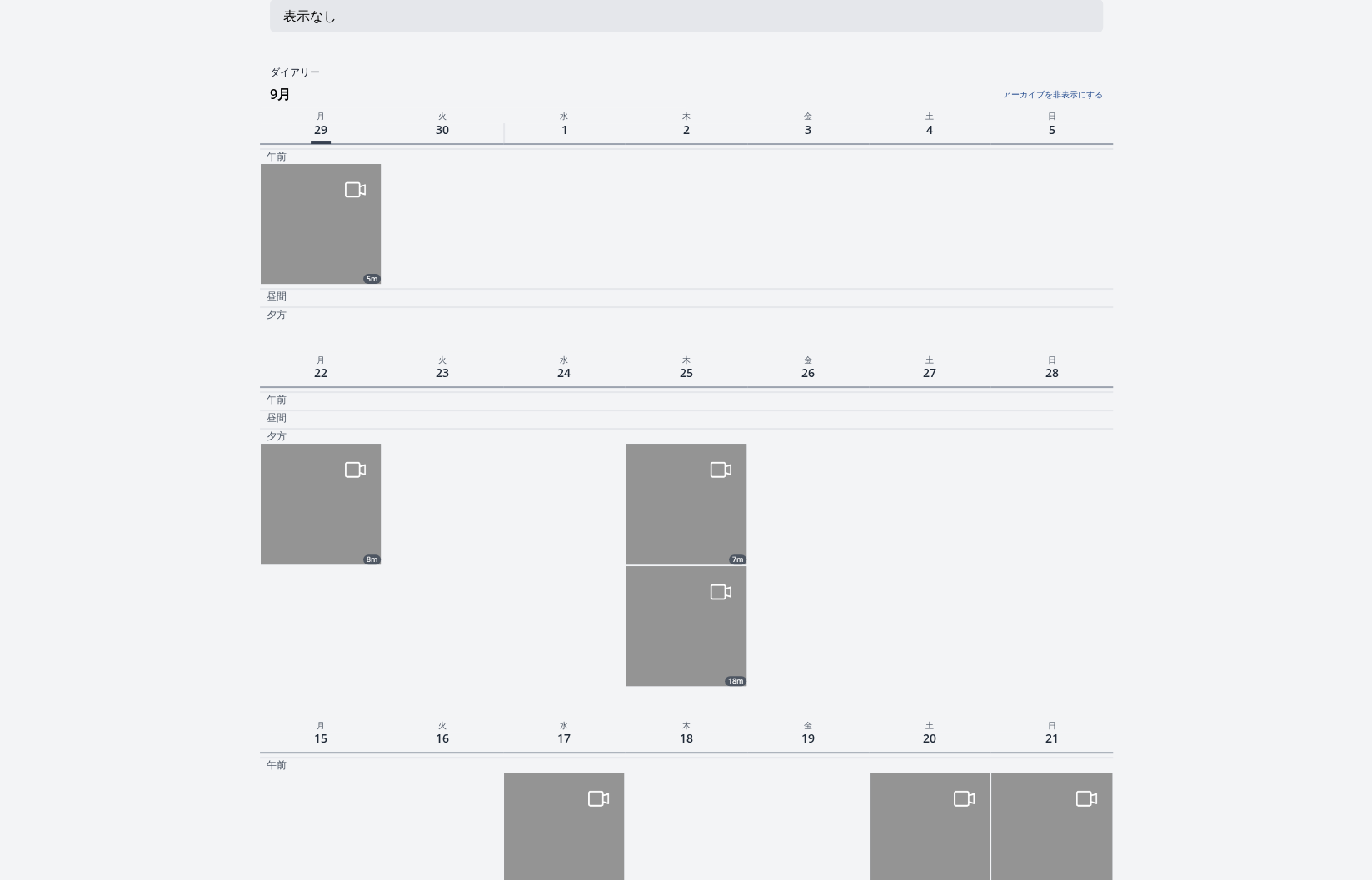
scroll to position [69, 0]
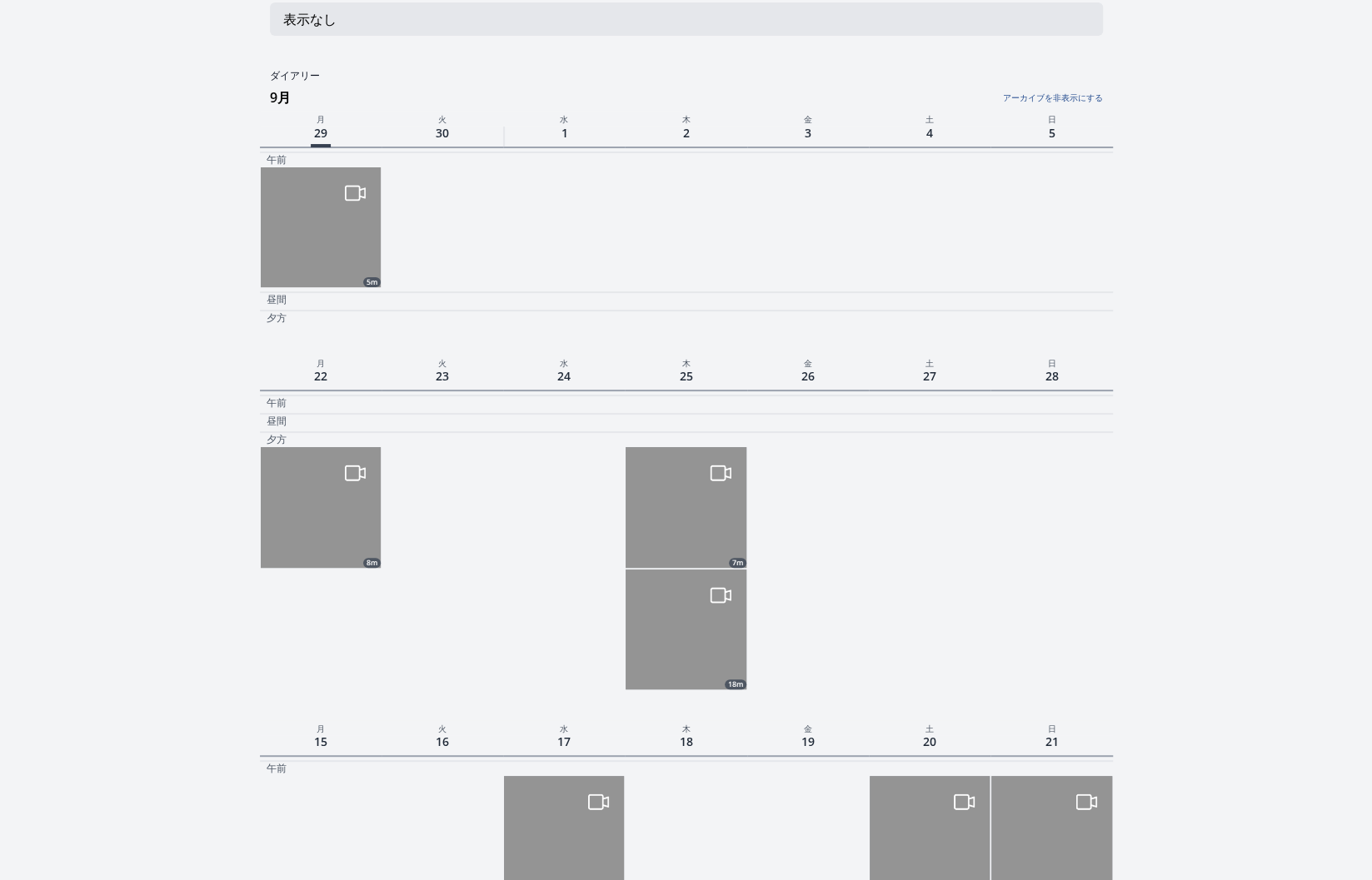
click at [674, 635] on img at bounding box center [685, 629] width 120 height 120
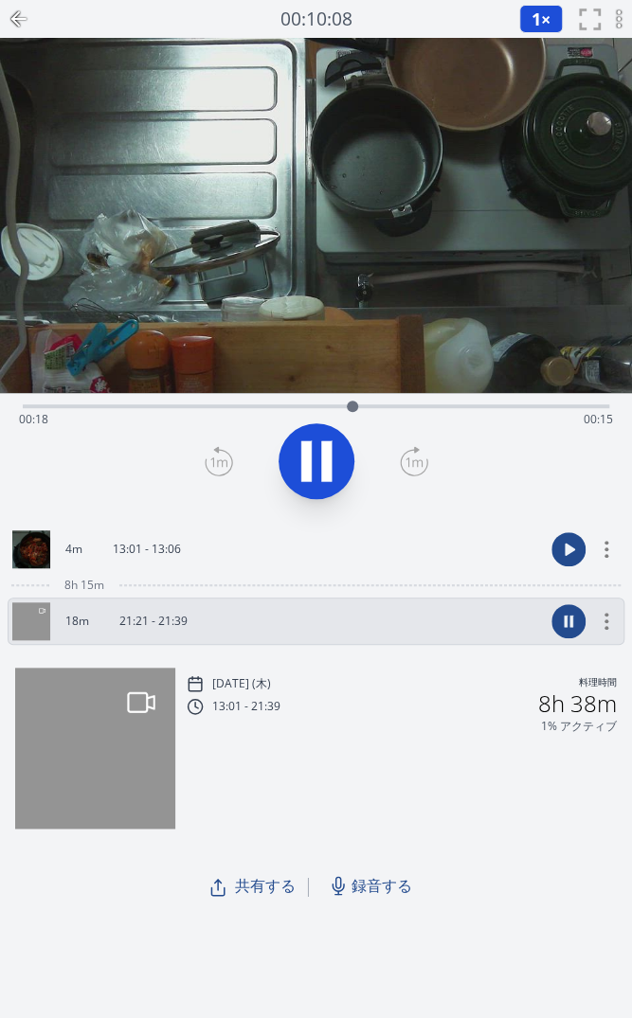
click at [321, 458] on icon at bounding box center [326, 461] width 10 height 41
click at [20, 24] on icon at bounding box center [19, 19] width 23 height 23
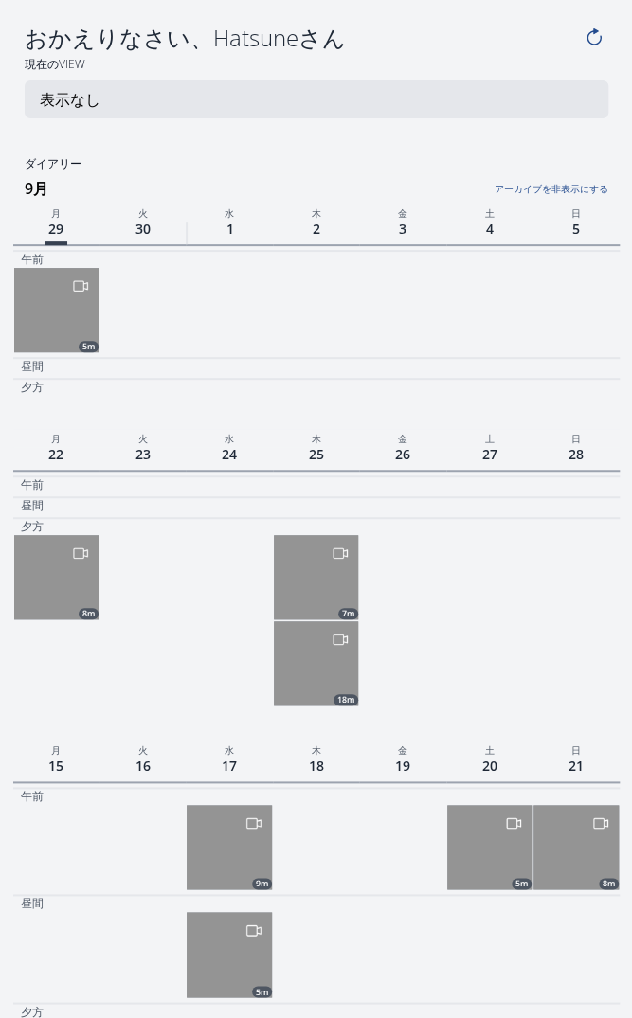
scroll to position [78, 0]
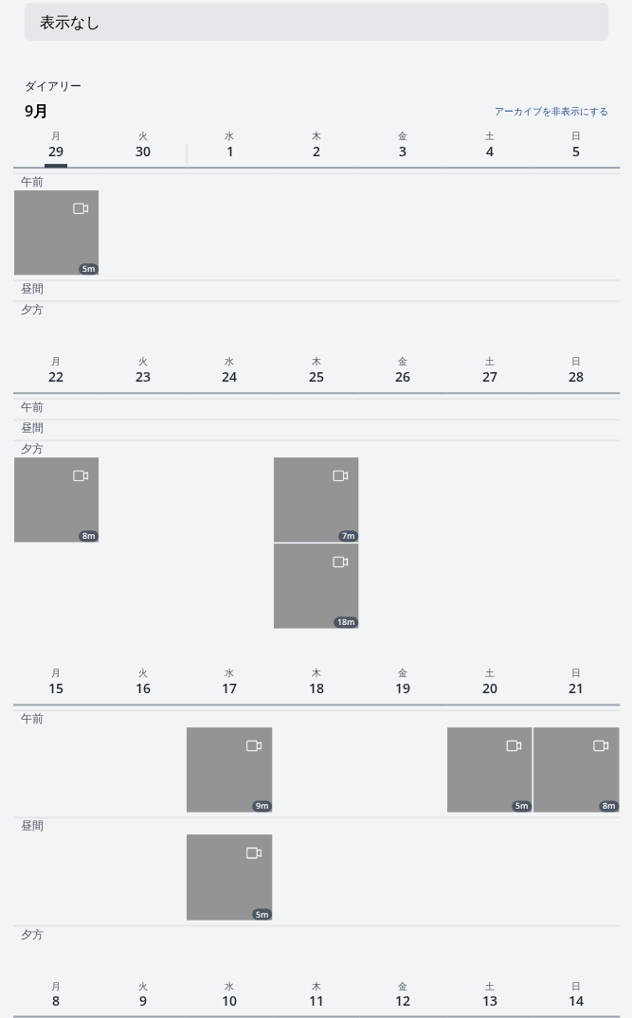
click at [547, 109] on link "アーカイブを非表示にする" at bounding box center [506, 106] width 202 height 25
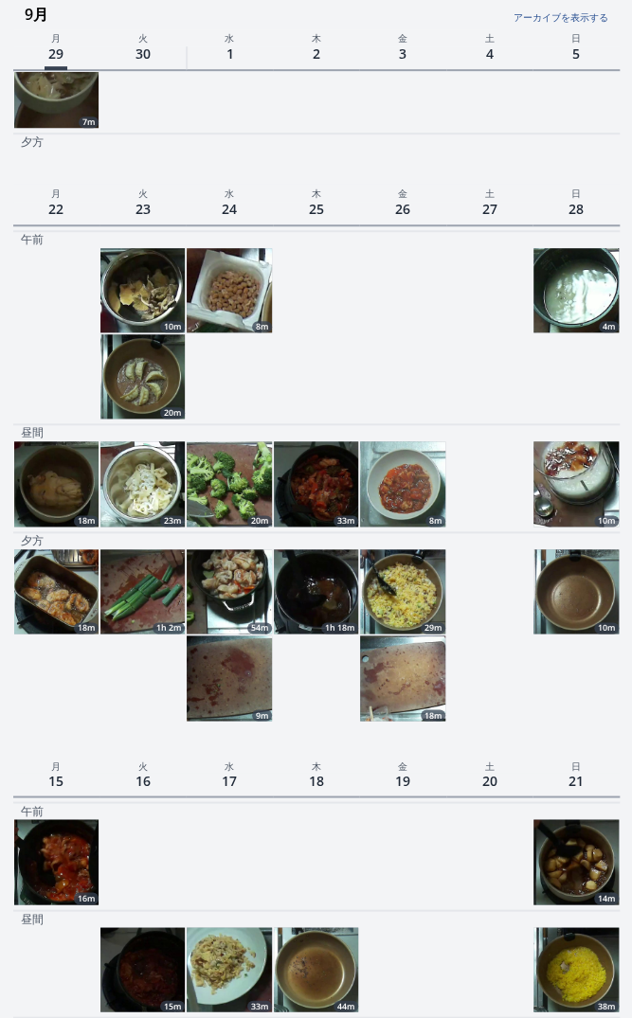
scroll to position [246, 0]
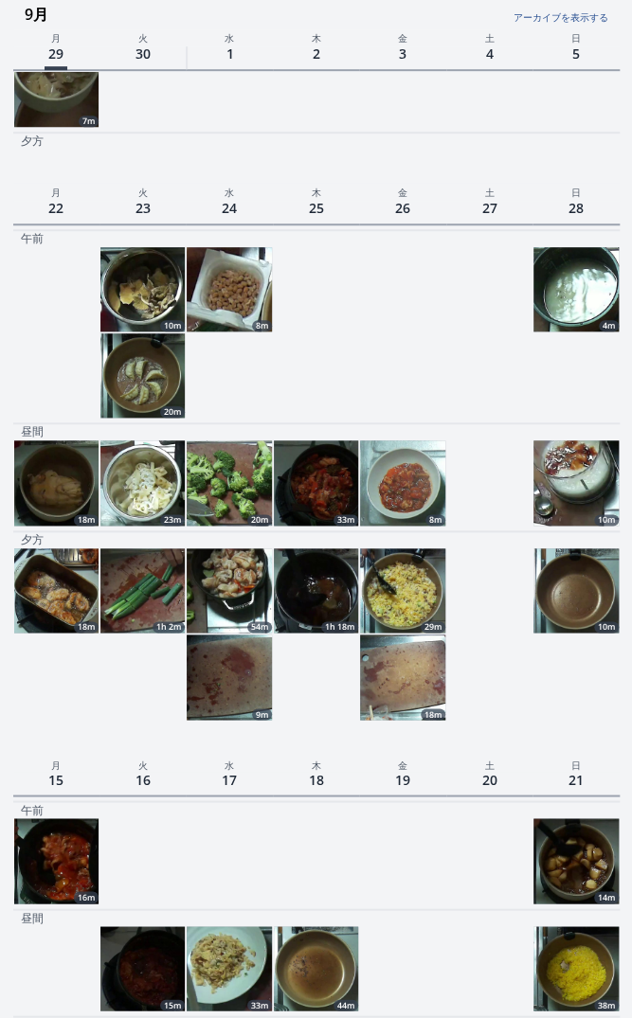
click at [322, 592] on img at bounding box center [316, 590] width 84 height 84
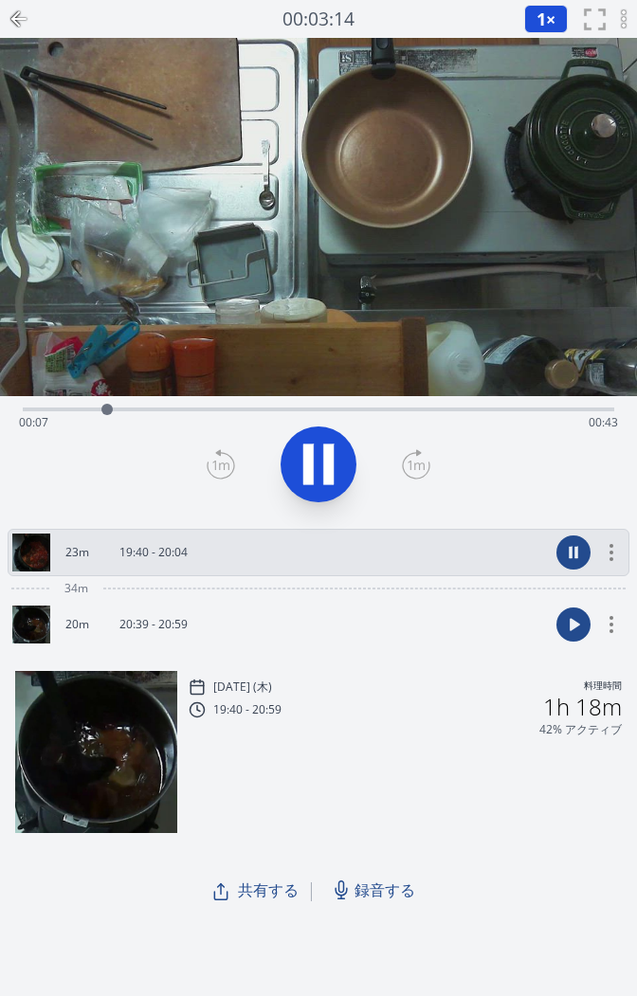
click at [212, 410] on div "Time elapsed: 00:07 Time remaining: 00:43" at bounding box center [318, 422] width 599 height 30
click at [264, 410] on div "Time elapsed: 00:16 Time remaining: 00:34" at bounding box center [318, 422] width 599 height 30
click at [348, 409] on div "Time elapsed: 00:20 Time remaining: 00:29" at bounding box center [318, 422] width 599 height 30
click at [438, 407] on div "Time elapsed: 00:27 Time remaining: 00:22" at bounding box center [318, 422] width 599 height 30
click at [530, 406] on div "Time elapsed: 00:35 Time remaining: 00:15" at bounding box center [318, 407] width 591 height 23
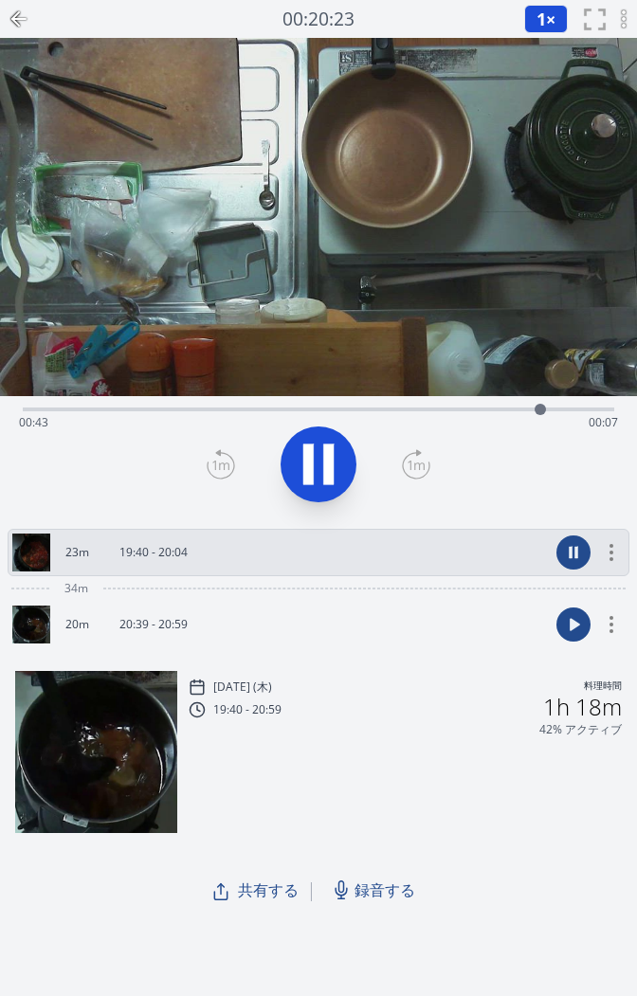
click at [555, 413] on div "Time elapsed: 00:43 Time remaining: 00:07" at bounding box center [318, 422] width 599 height 30
click at [218, 625] on link "20m 20:39 - 20:59" at bounding box center [280, 624] width 536 height 38
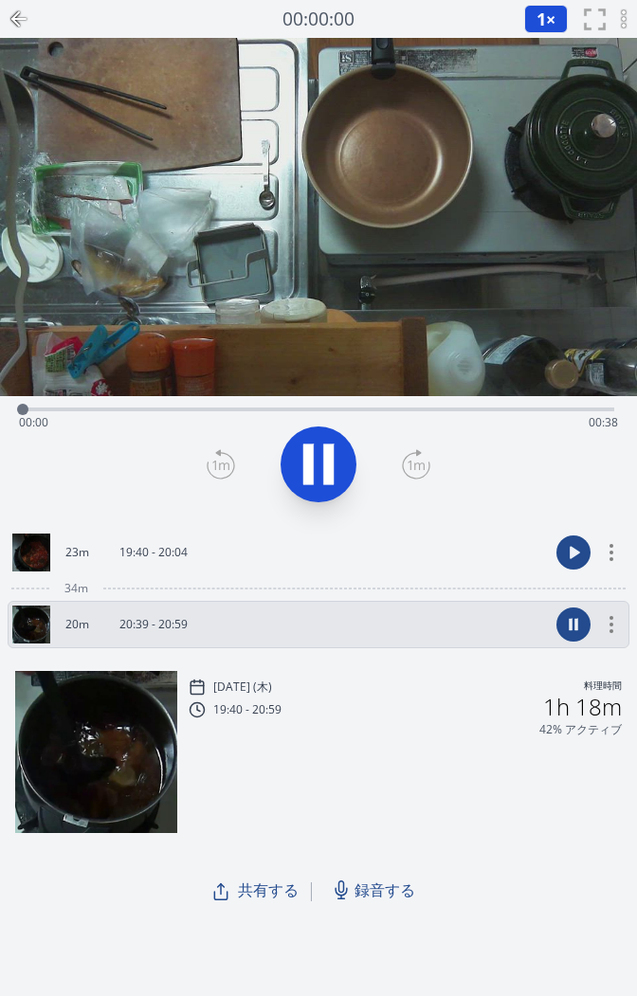
click at [65, 410] on div "Time elapsed: 00:00 Time remaining: 00:38" at bounding box center [318, 422] width 599 height 30
click at [125, 411] on div "Time elapsed: 00:03 Time remaining: 00:35" at bounding box center [318, 422] width 599 height 30
click at [171, 409] on div "Time elapsed: 00:07 Time remaining: 00:31" at bounding box center [318, 422] width 599 height 30
click at [233, 408] on div "Time elapsed: 00:10 Time remaining: 00:28" at bounding box center [318, 422] width 599 height 30
click at [300, 409] on div "Time elapsed: 00:13 Time remaining: 00:25" at bounding box center [318, 422] width 599 height 30
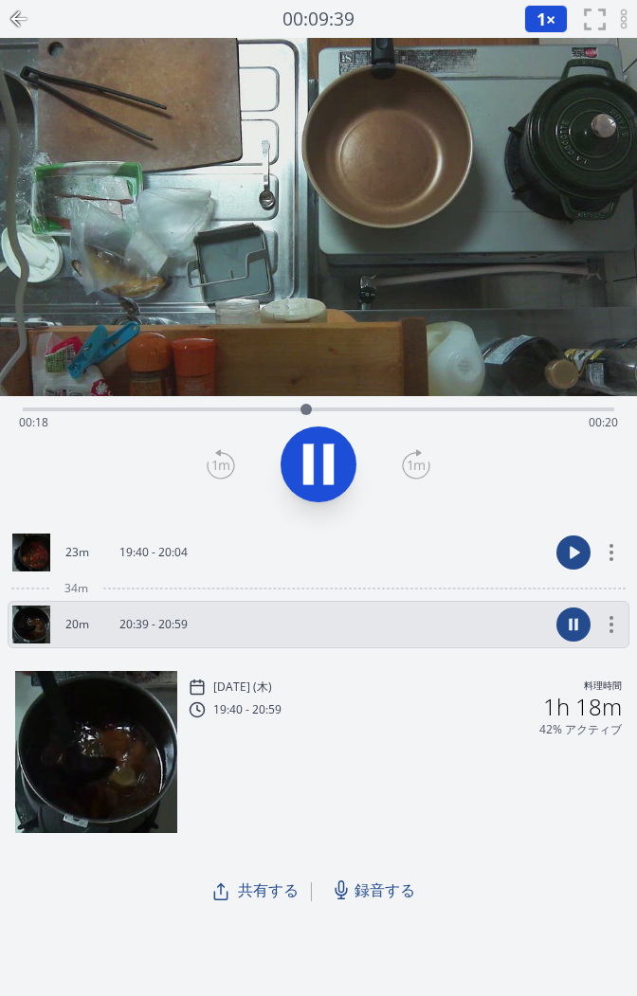
click at [377, 408] on div "Time elapsed: 00:18 Time remaining: 00:20" at bounding box center [318, 422] width 599 height 30
click at [440, 410] on div "Time elapsed: 00:23 Time remaining: 00:15" at bounding box center [318, 422] width 599 height 30
click at [526, 406] on div "Time elapsed: 00:26 Time remaining: 00:12" at bounding box center [318, 407] width 591 height 23
click at [578, 409] on div "Time elapsed: 00:32 Time remaining: 00:06" at bounding box center [318, 422] width 599 height 30
click at [319, 457] on icon at bounding box center [318, 464] width 53 height 53
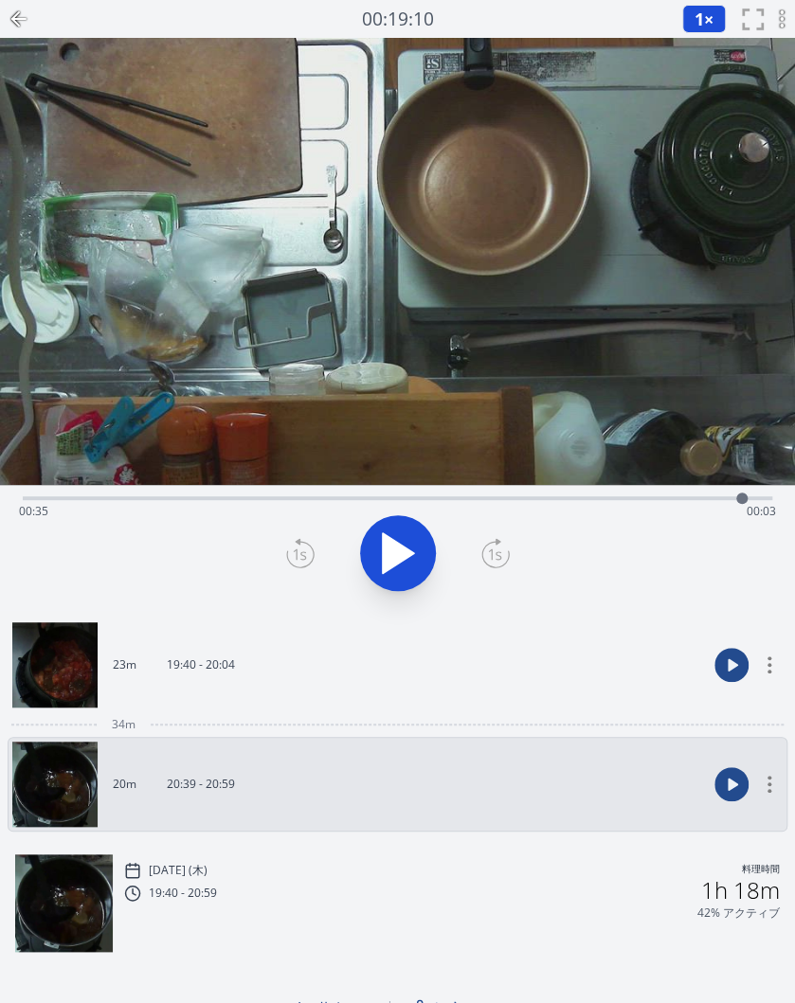
click at [273, 698] on link "23m 19:40 - 20:04" at bounding box center [359, 664] width 694 height 85
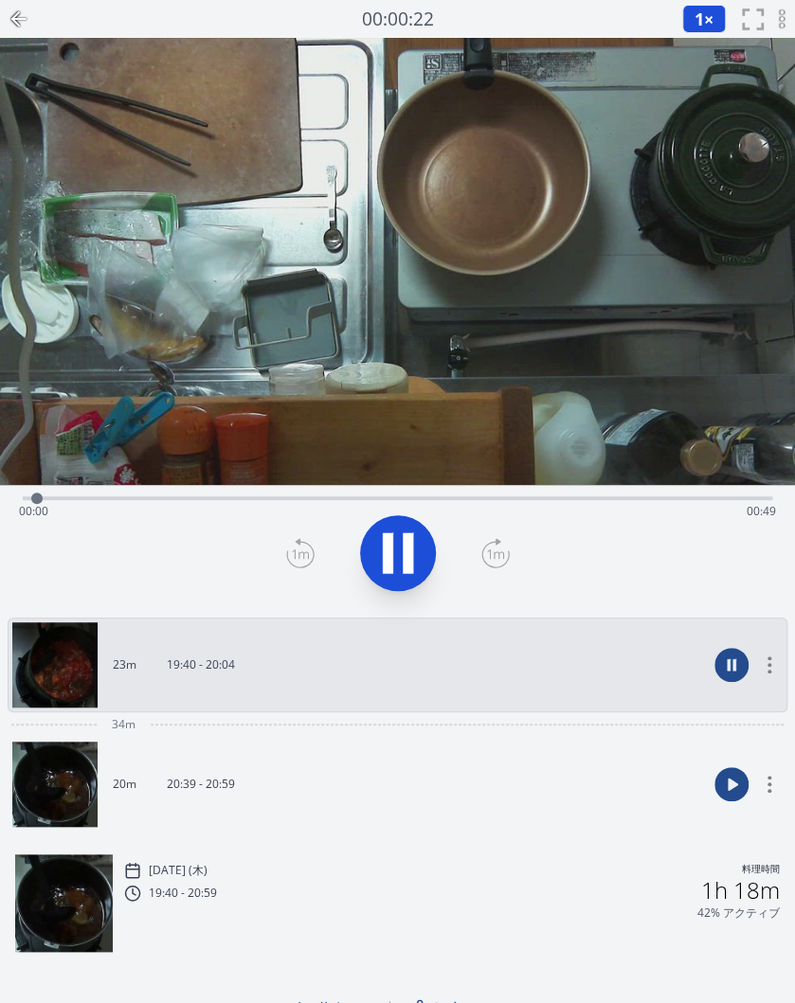
click at [270, 770] on link "20m 20:39 - 20:59" at bounding box center [359, 784] width 694 height 85
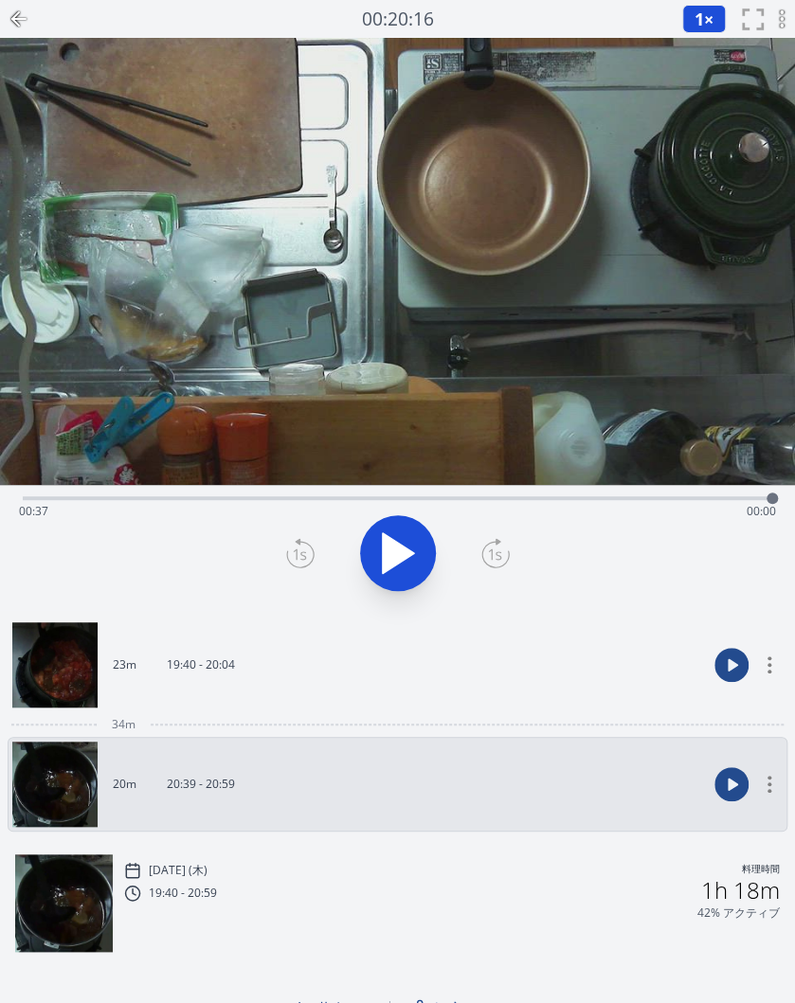
click at [294, 680] on link "23m 19:40 - 20:04" at bounding box center [359, 664] width 694 height 85
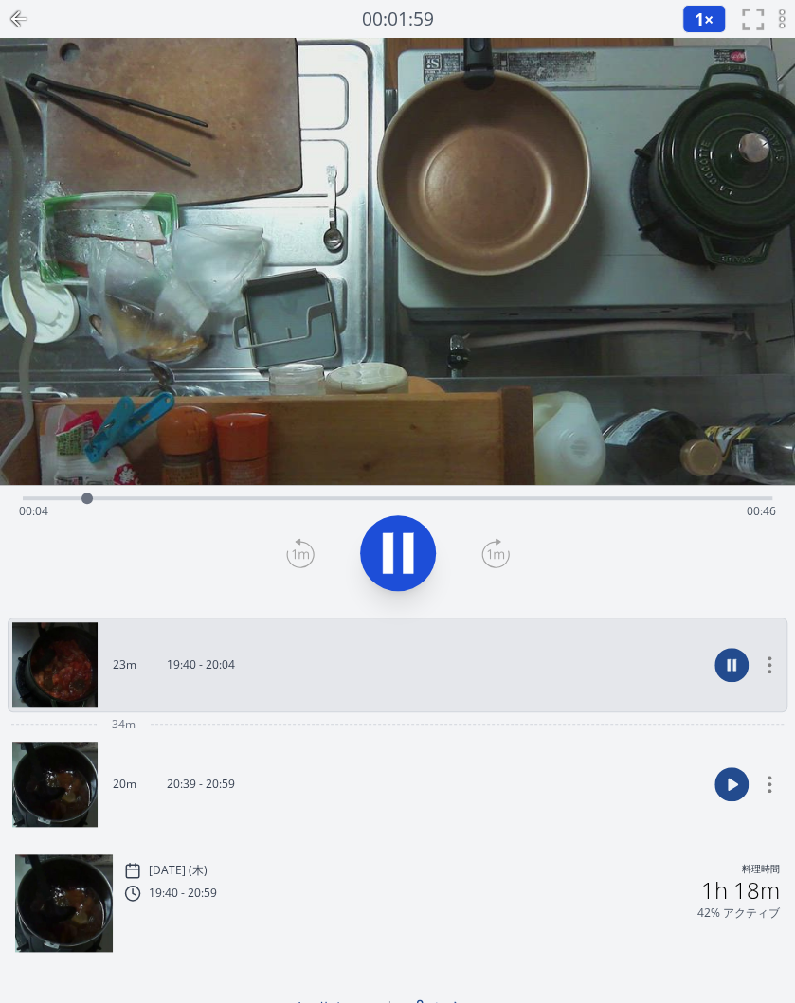
click at [306, 768] on link "20m 20:39 - 20:59" at bounding box center [359, 784] width 694 height 85
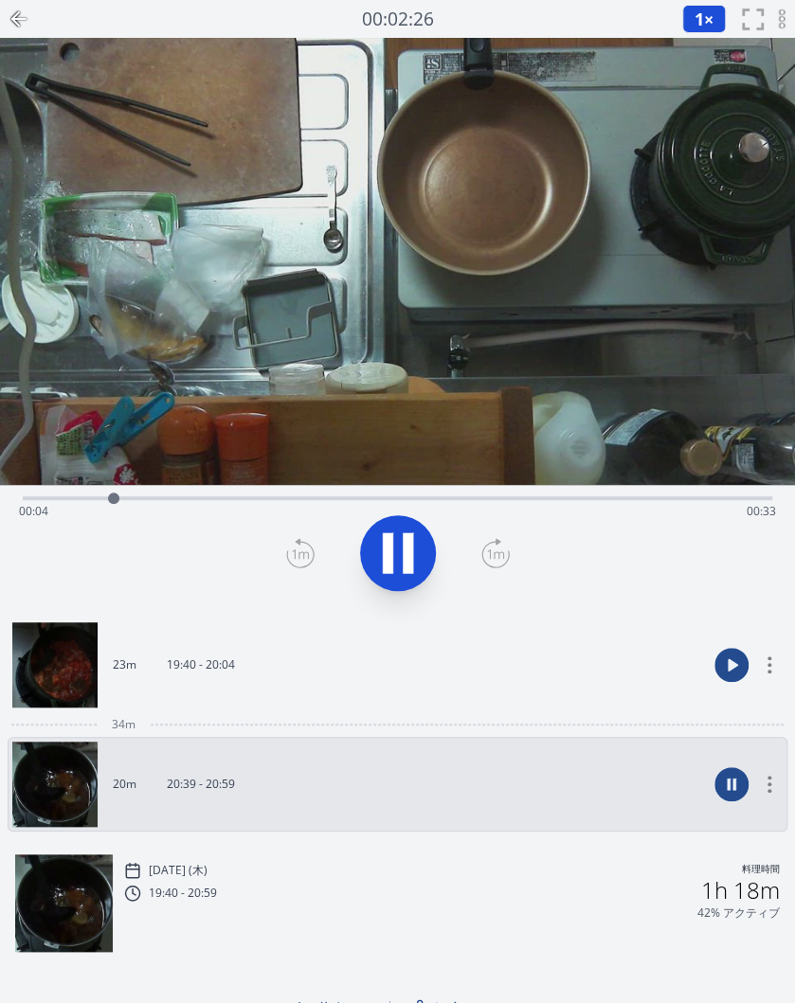
click at [400, 545] on icon at bounding box center [397, 553] width 53 height 53
click at [23, 15] on icon at bounding box center [19, 19] width 23 height 23
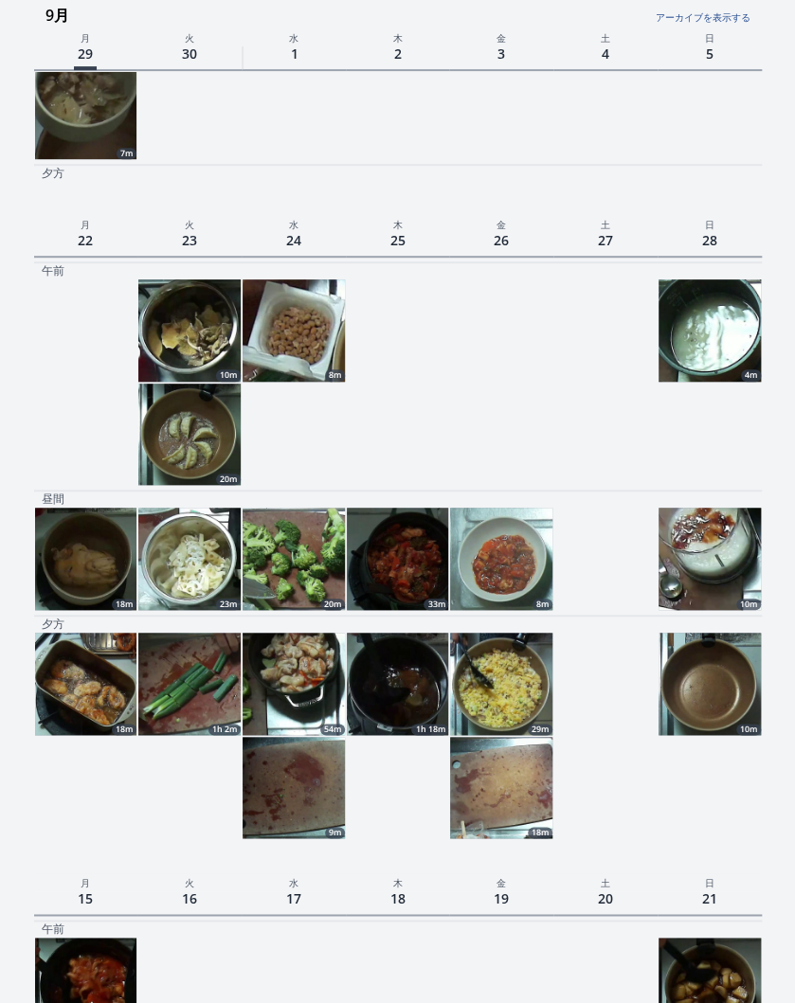
scroll to position [224, 0]
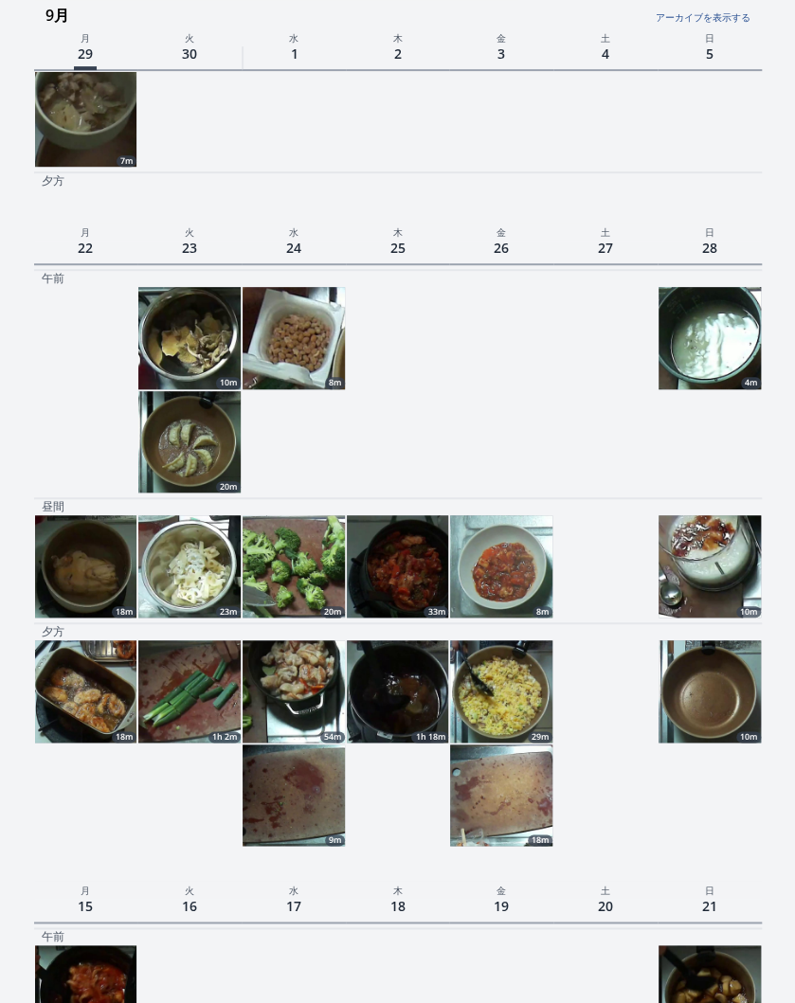
click at [707, 17] on link "アーカイブを表示する" at bounding box center [629, 12] width 242 height 25
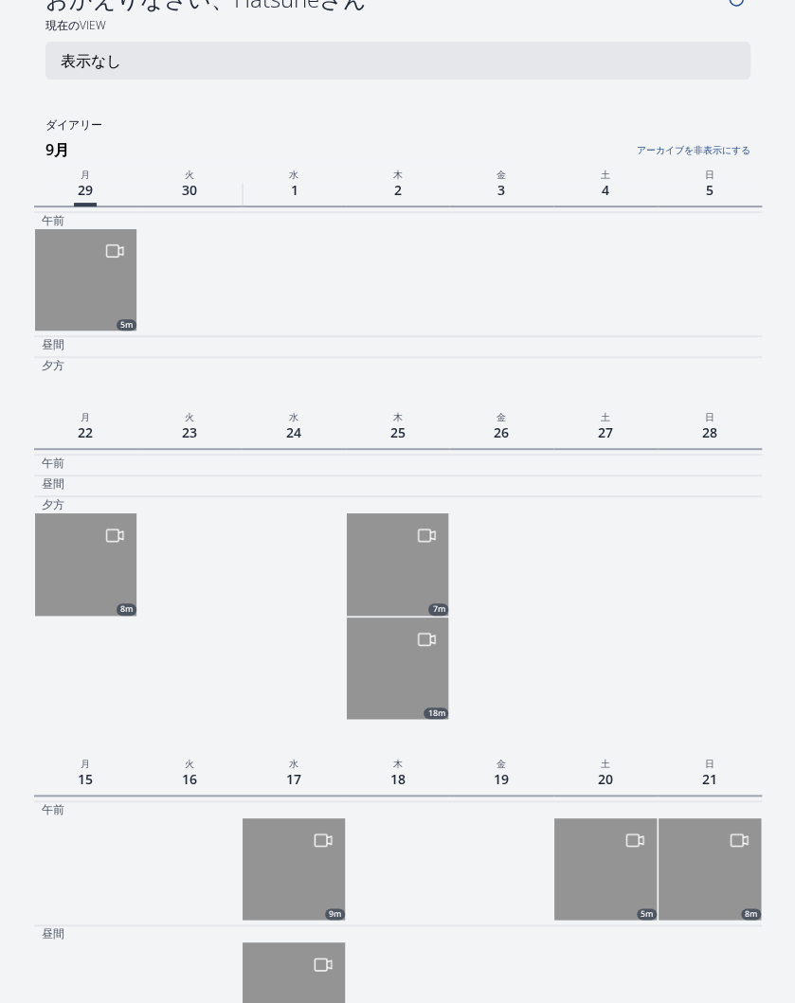
scroll to position [44, 0]
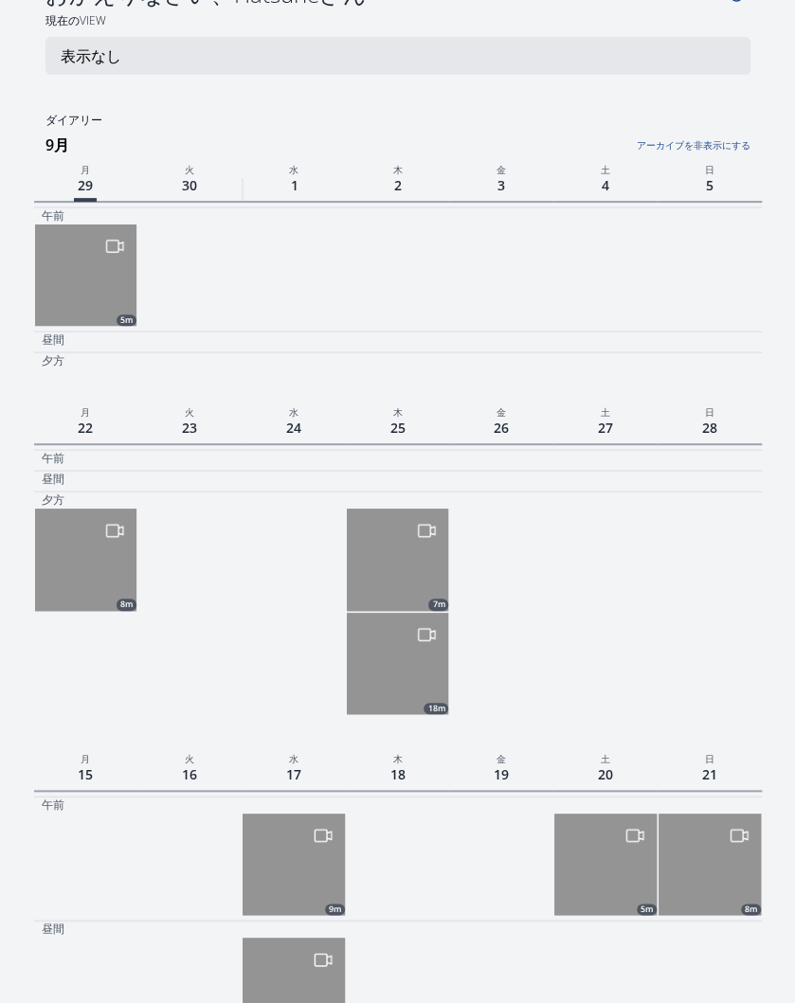
click at [706, 142] on link "アーカイブを非表示にする" at bounding box center [629, 140] width 242 height 25
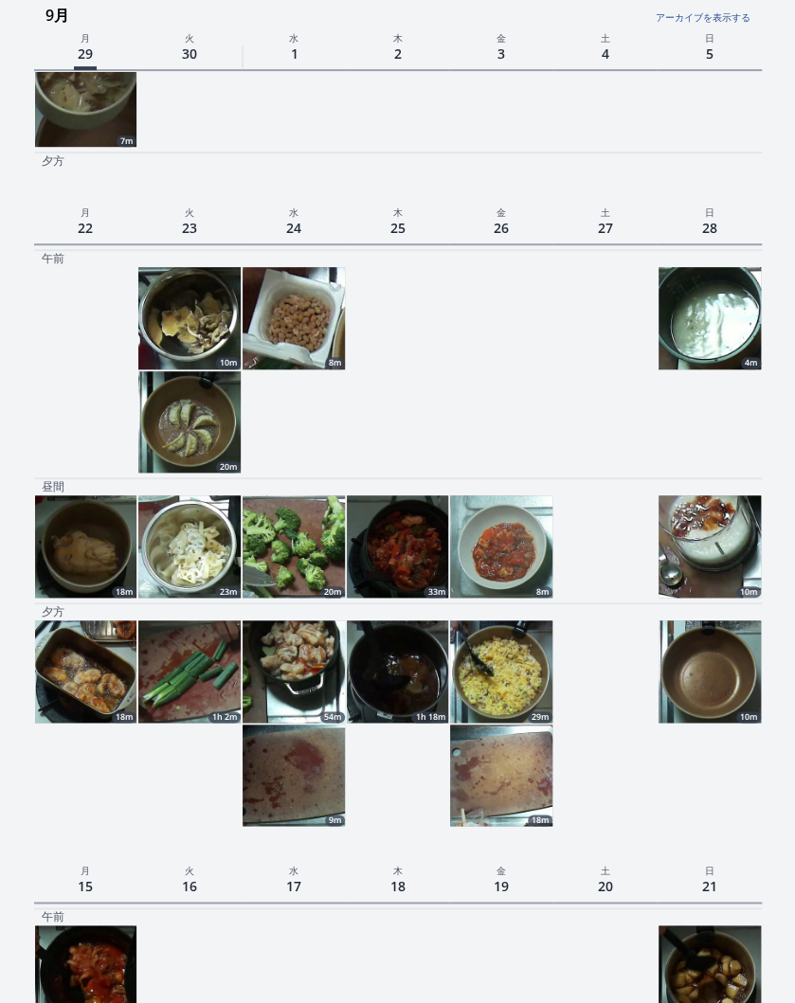
scroll to position [254, 0]
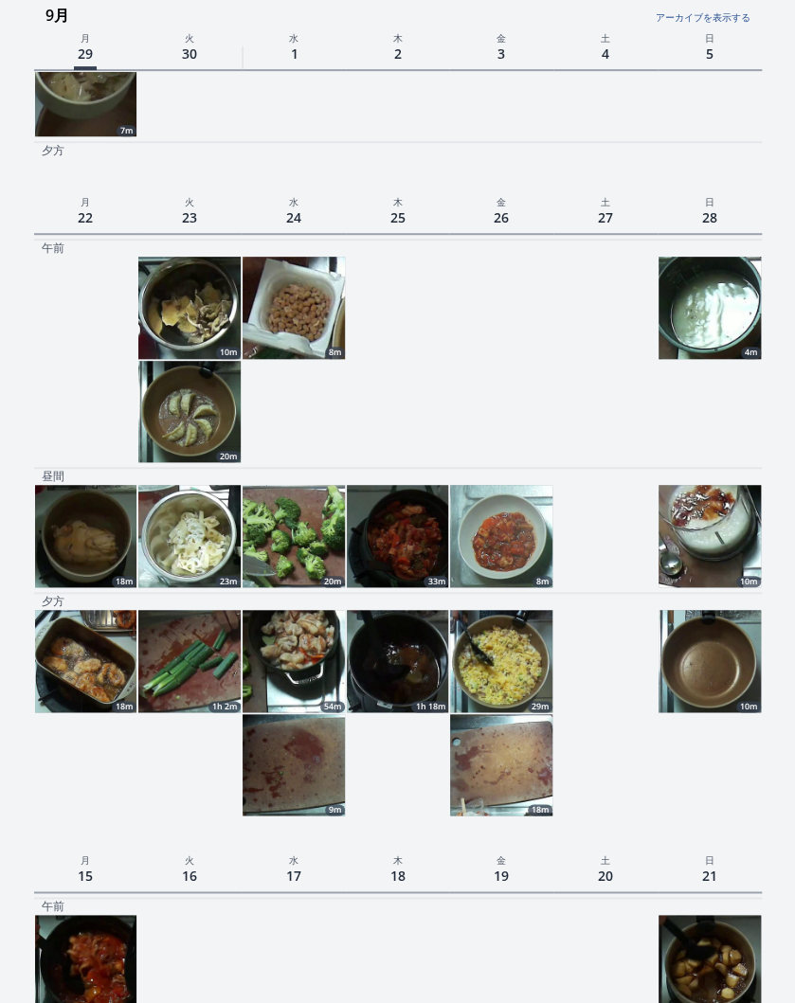
click at [711, 671] on img at bounding box center [709, 661] width 102 height 102
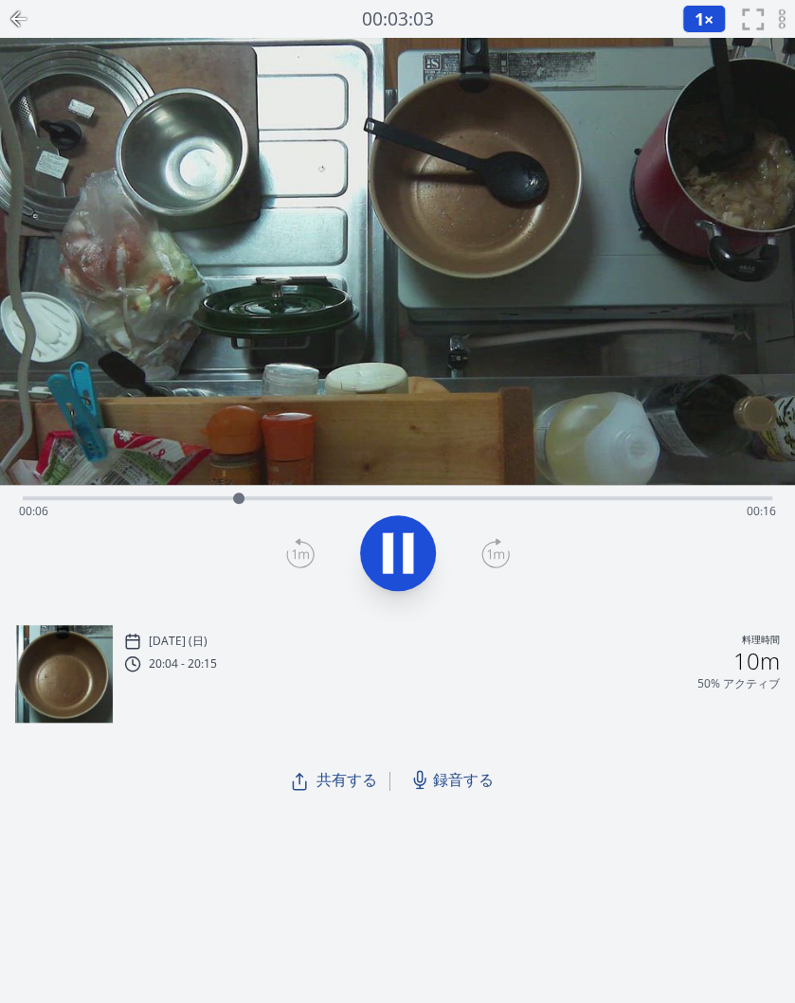
click at [396, 544] on icon at bounding box center [397, 553] width 53 height 53
click at [422, 546] on icon at bounding box center [397, 553] width 53 height 53
click at [87, 504] on div "Time elapsed: 00:21 Time remaining: 00:00" at bounding box center [397, 511] width 757 height 30
click at [403, 564] on icon at bounding box center [397, 553] width 53 height 53
click at [21, 13] on icon at bounding box center [19, 19] width 23 height 23
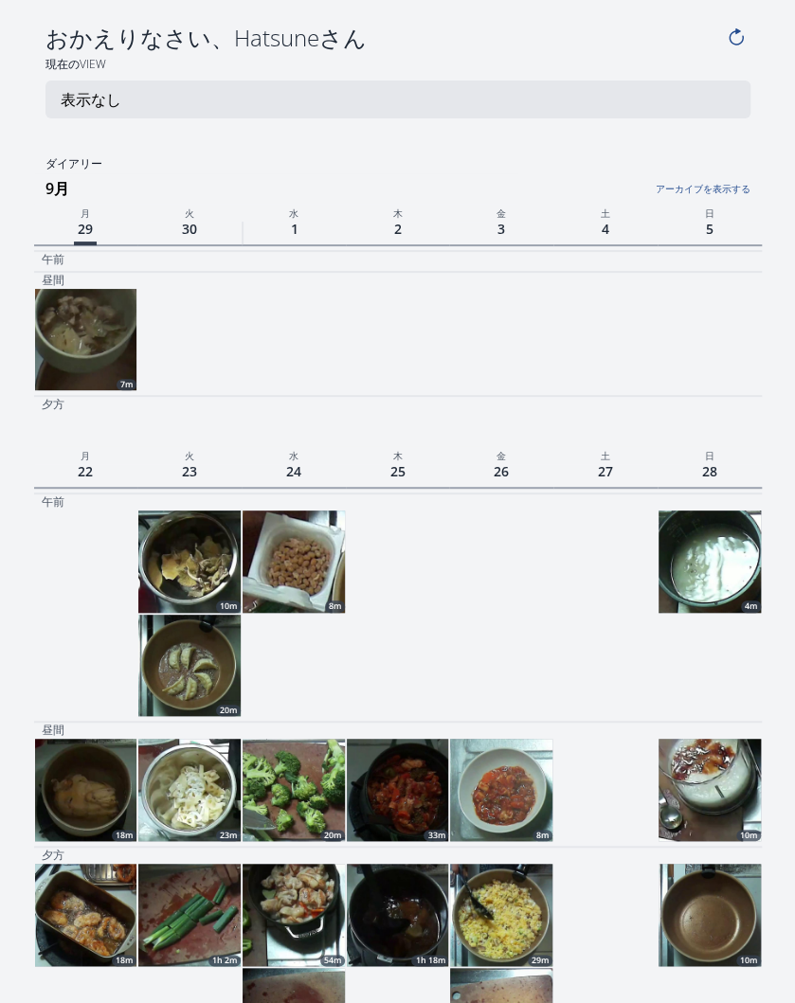
click at [706, 188] on link "アーカイブを表示する" at bounding box center [629, 183] width 242 height 25
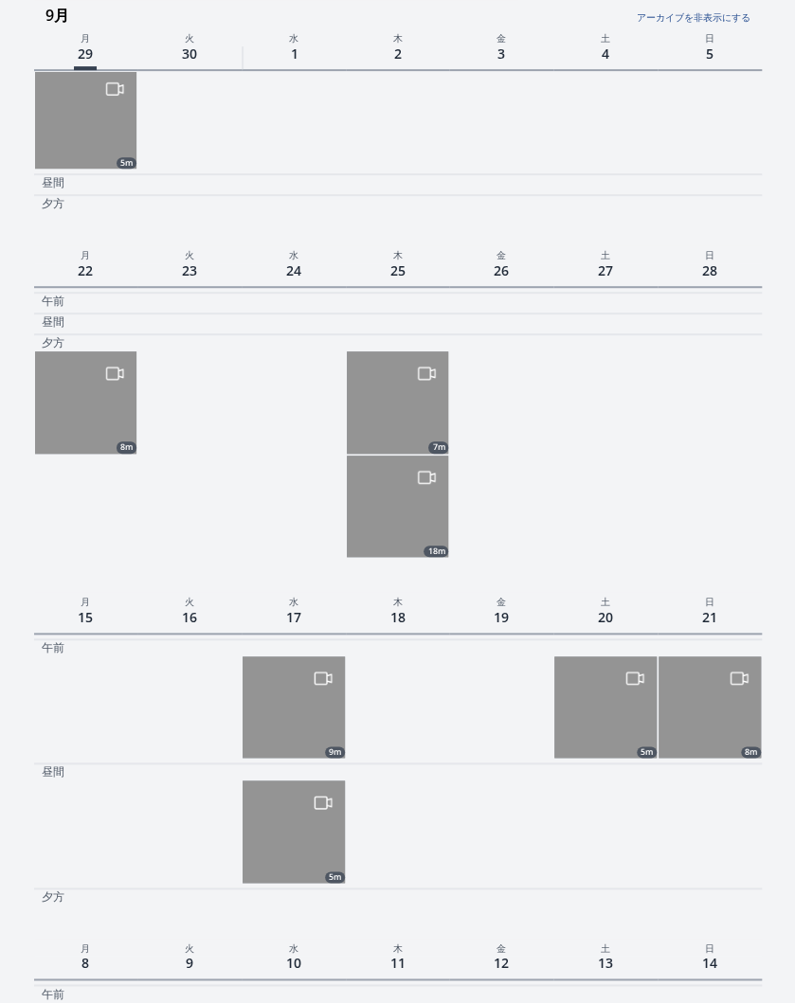
scroll to position [190, 0]
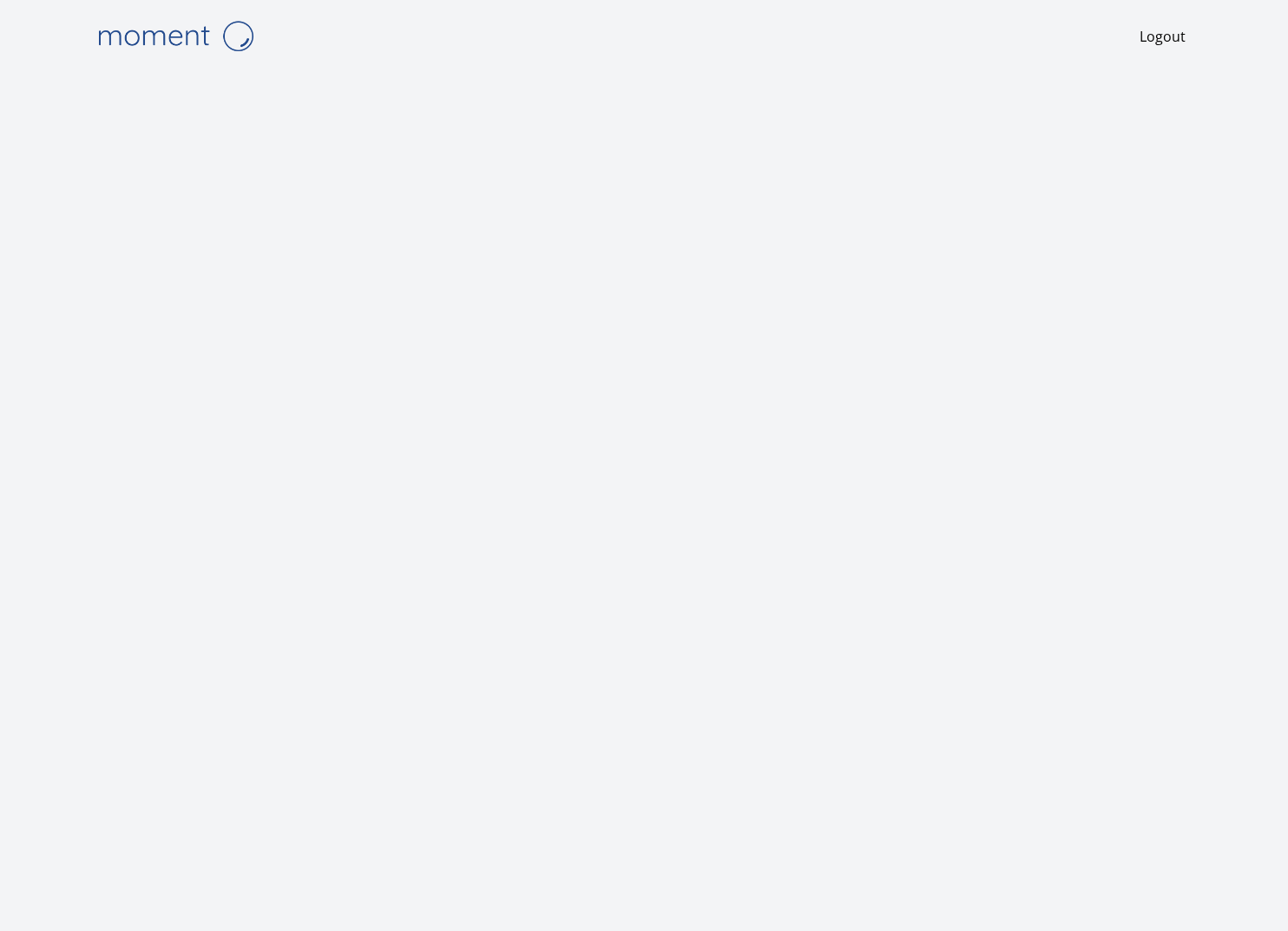
click at [456, 80] on div at bounding box center [644, 520] width 1110 height 896
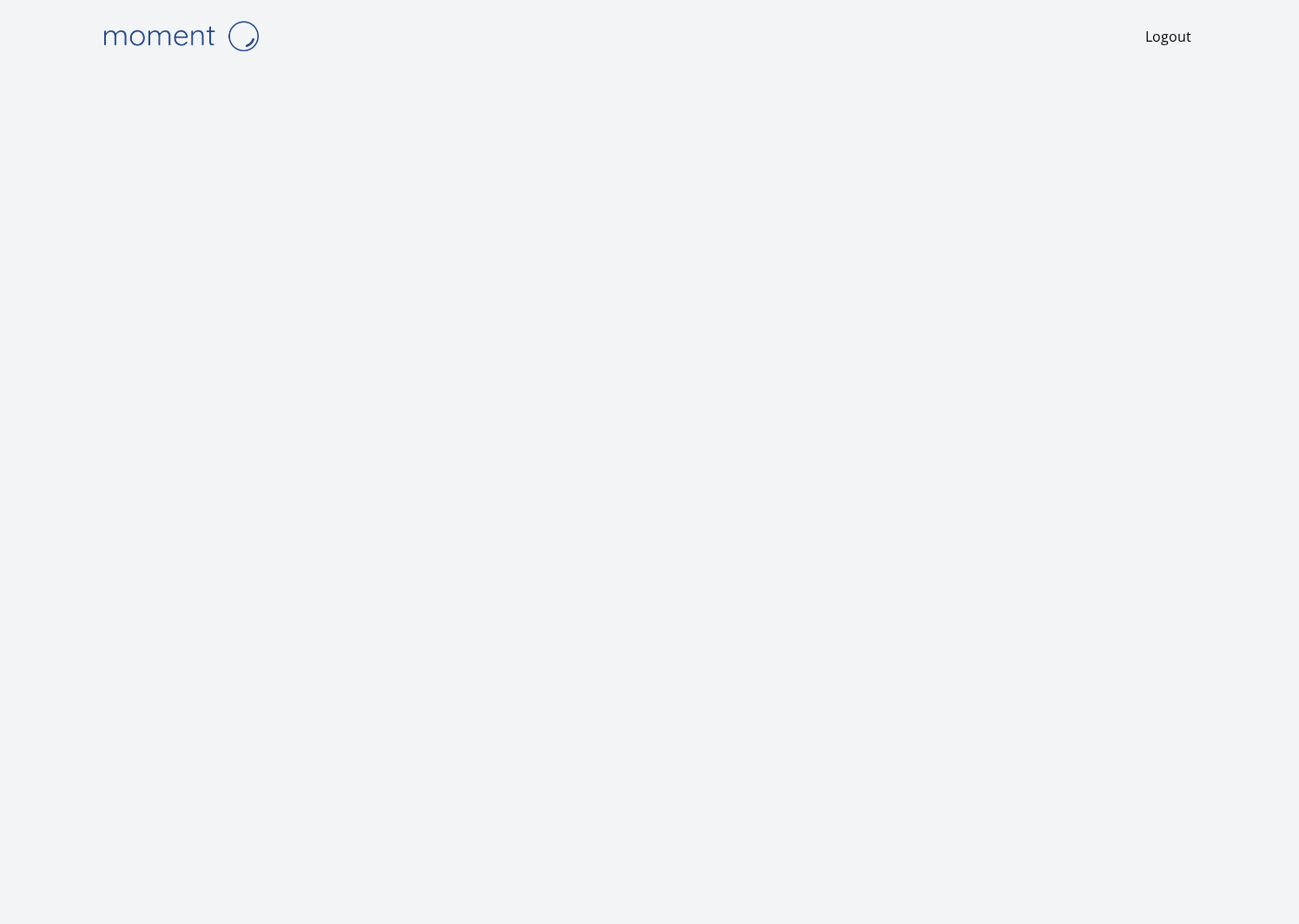
click at [523, 87] on div at bounding box center [649, 521] width 1111 height 896
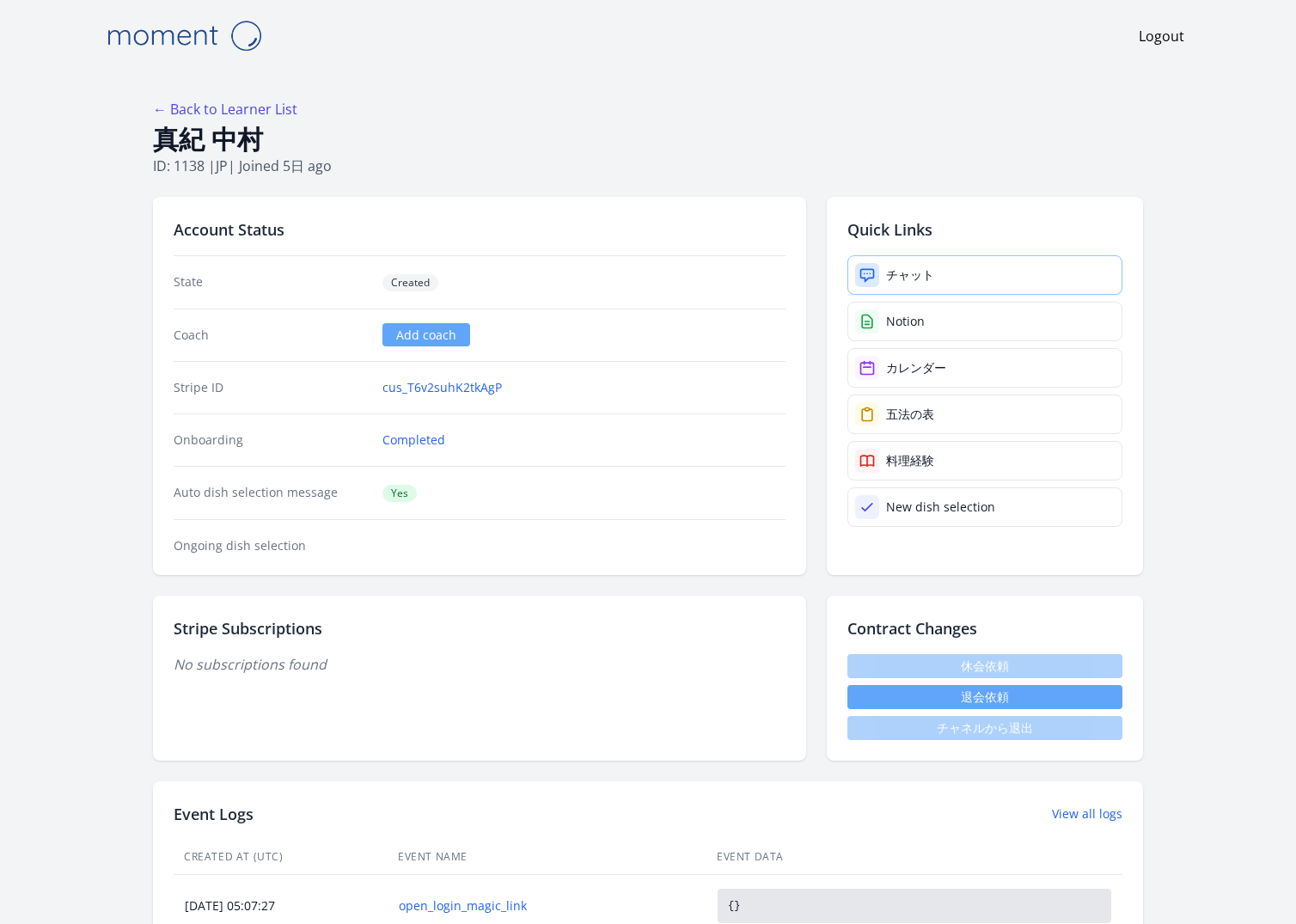
click at [977, 274] on link "チャット" at bounding box center [985, 275] width 275 height 40
